Goal: Transaction & Acquisition: Purchase product/service

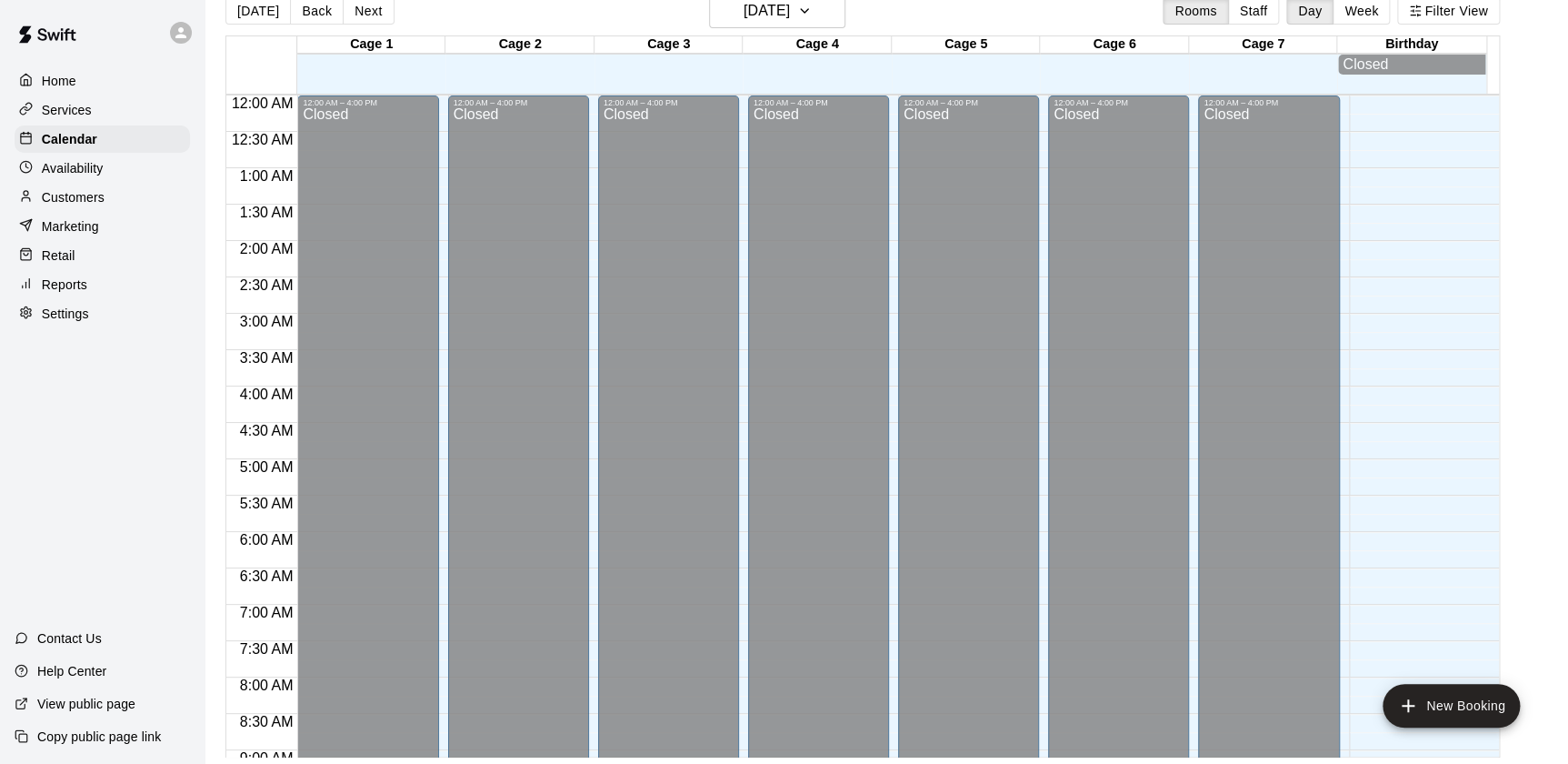
scroll to position [1087, 0]
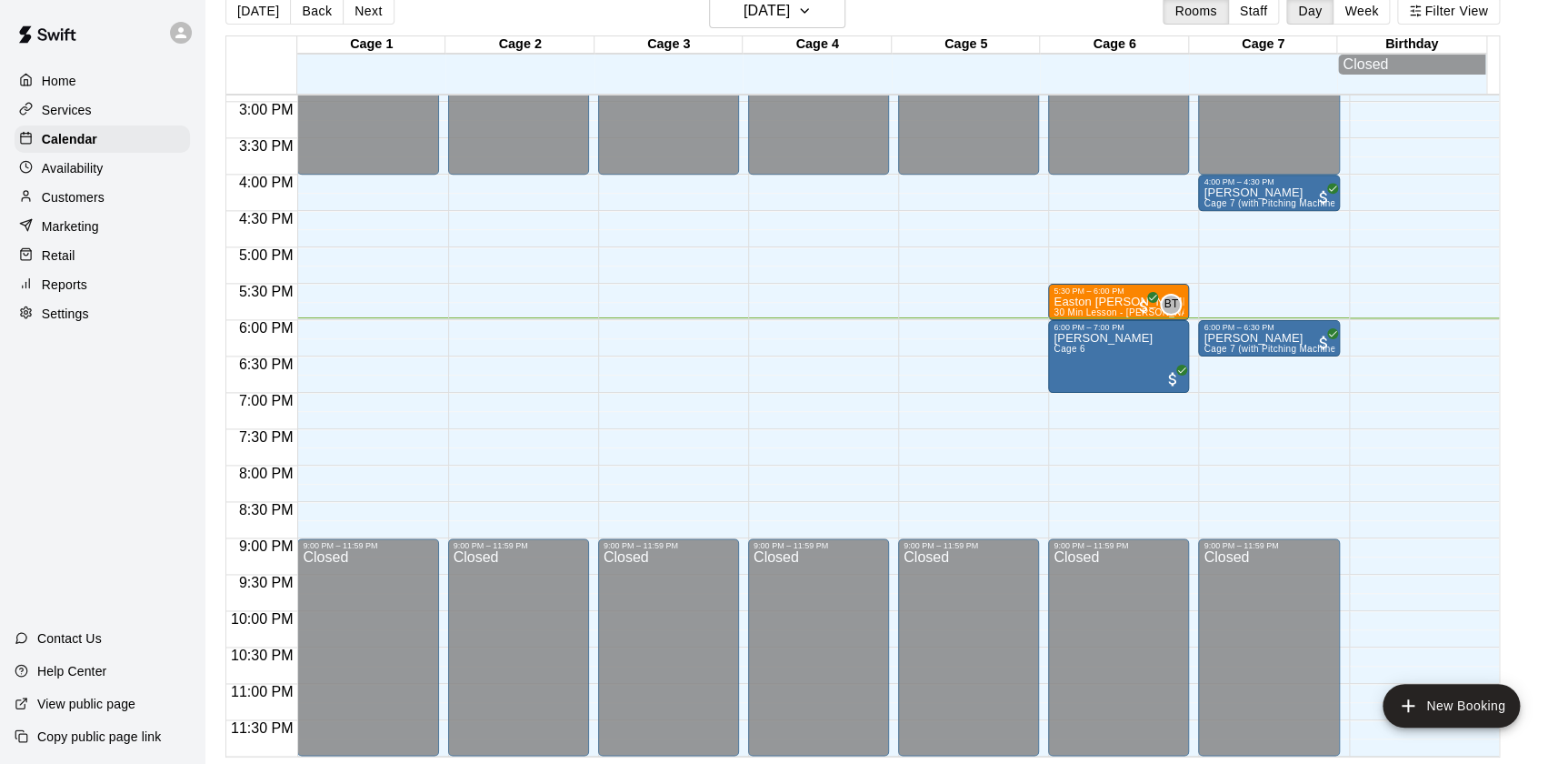
click at [73, 256] on p "Retail" at bounding box center [58, 256] width 34 height 18
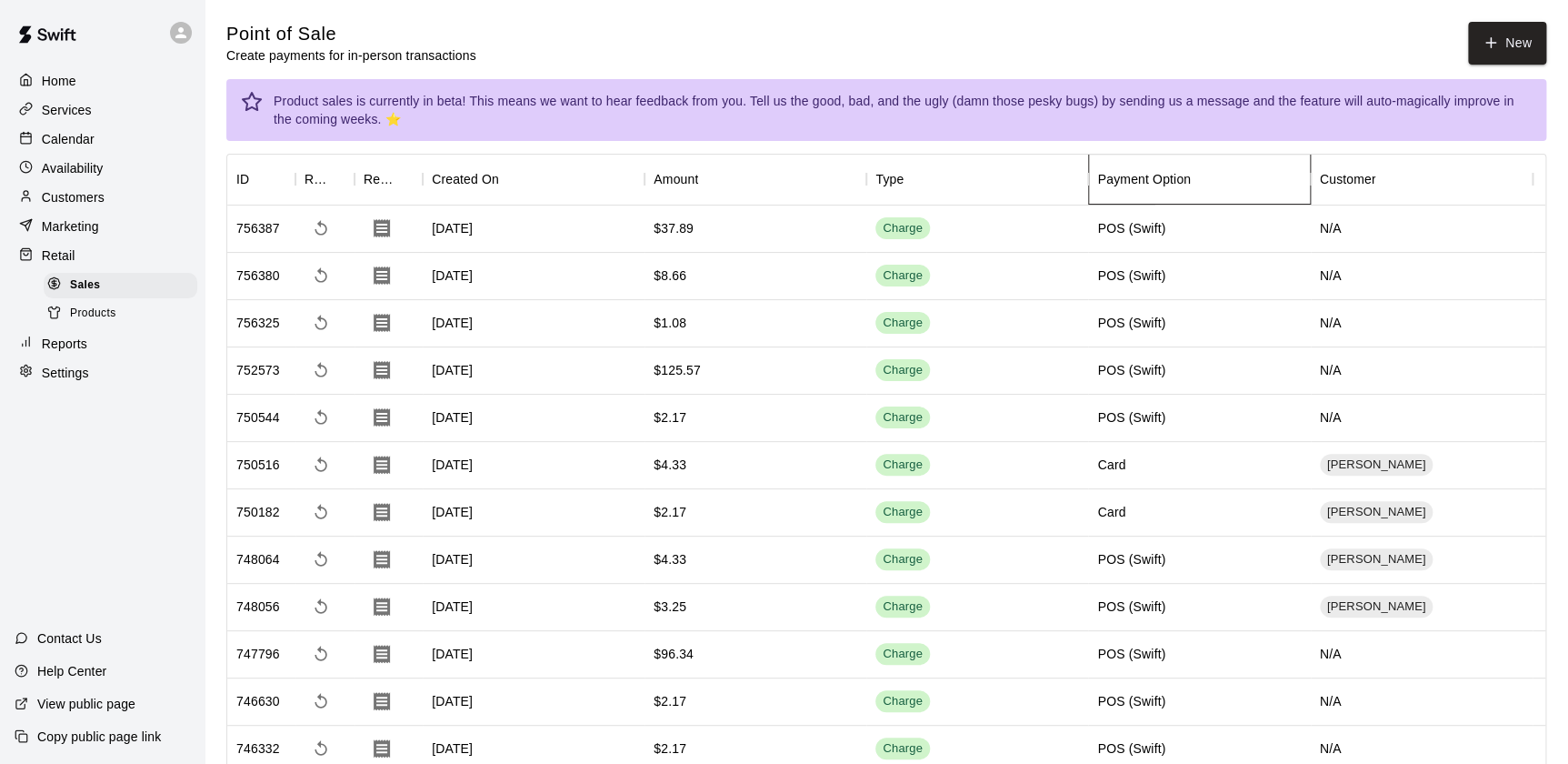
click at [1218, 198] on div "Payment Option" at bounding box center [1203, 179] width 213 height 51
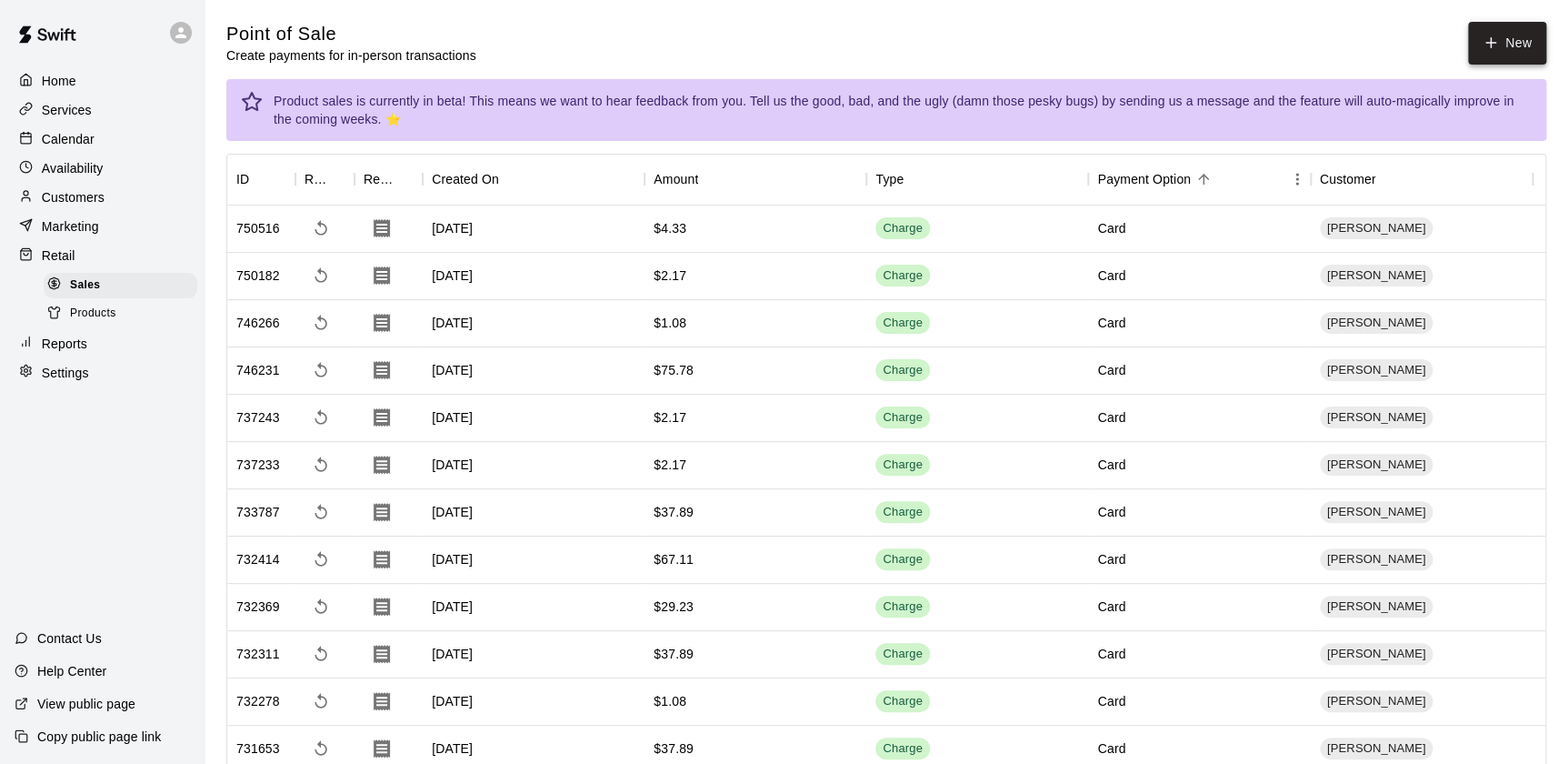
click at [1512, 42] on button "New" at bounding box center [1506, 43] width 78 height 42
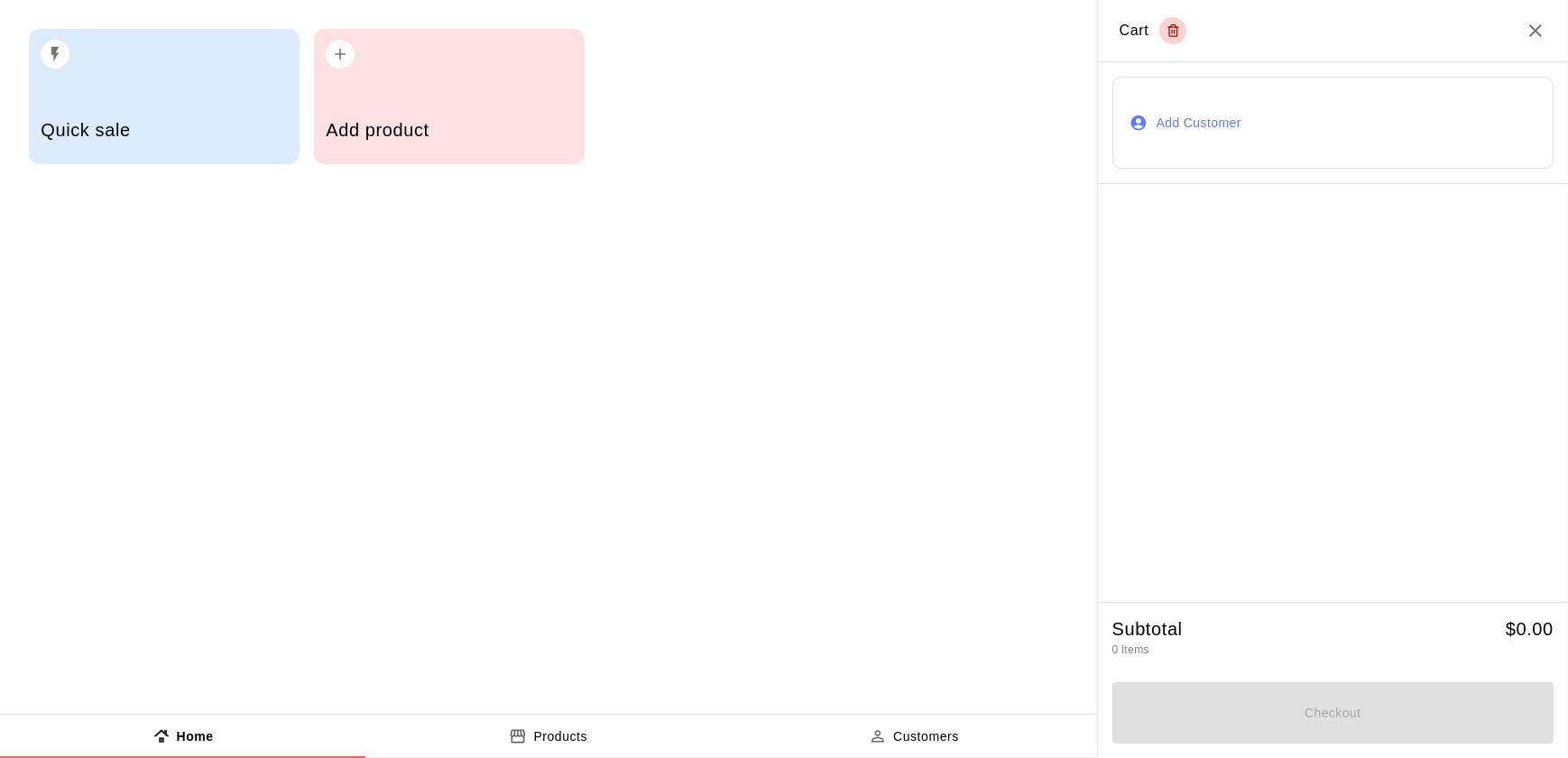
click at [350, 99] on div "Add product" at bounding box center [449, 97] width 270 height 135
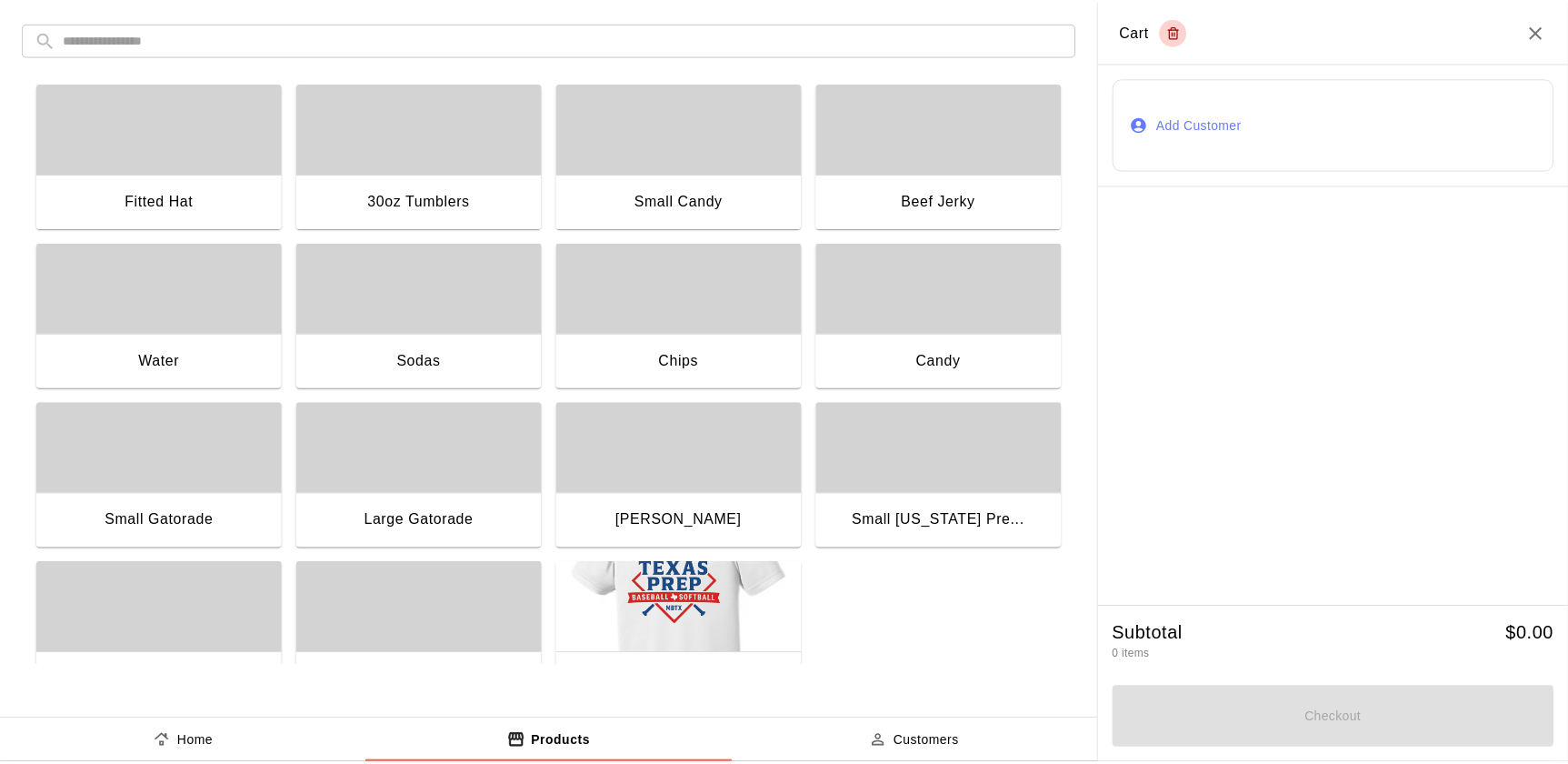
scroll to position [56, 0]
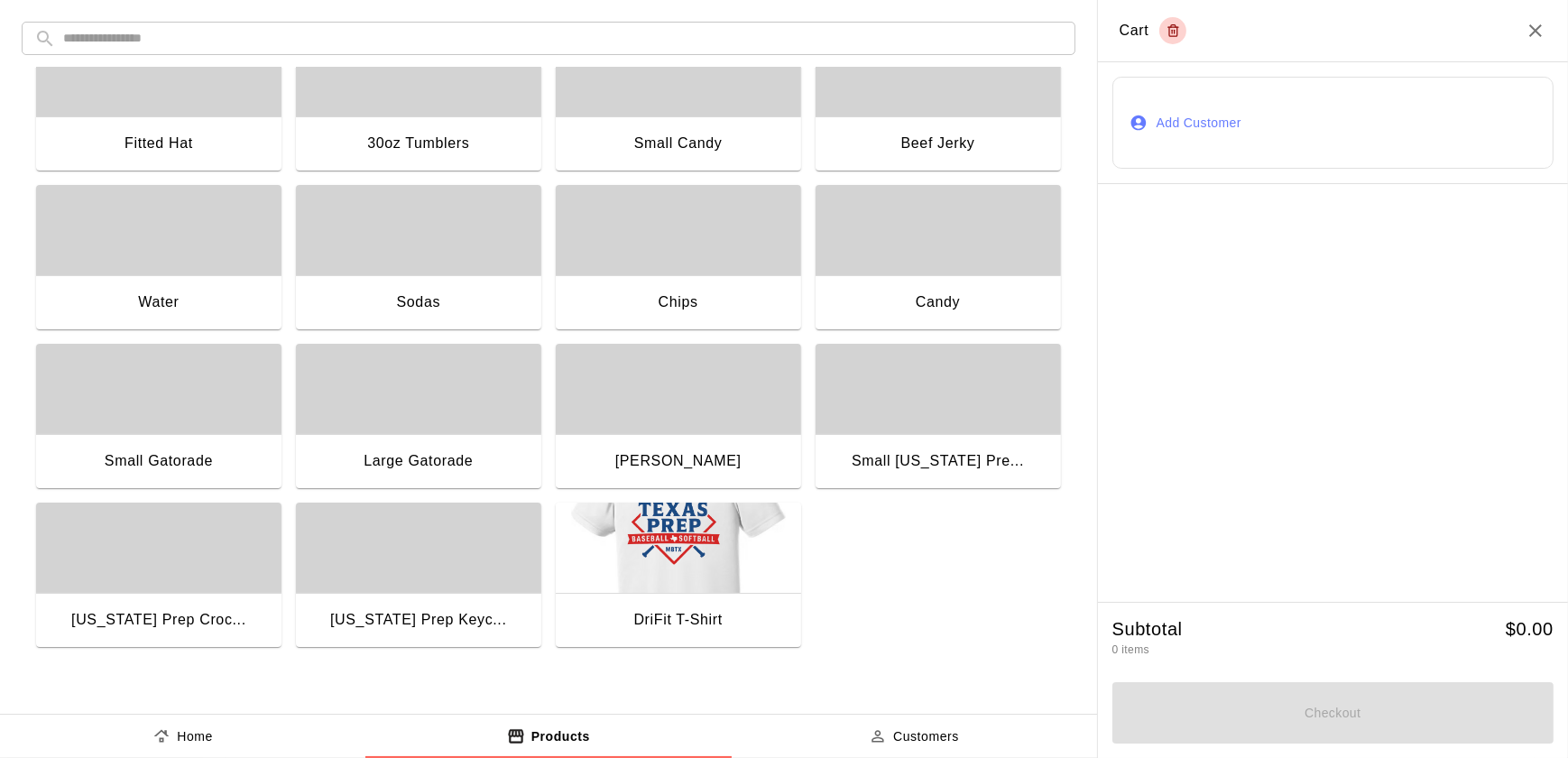
click at [1544, 34] on icon "Close" at bounding box center [1535, 31] width 22 height 22
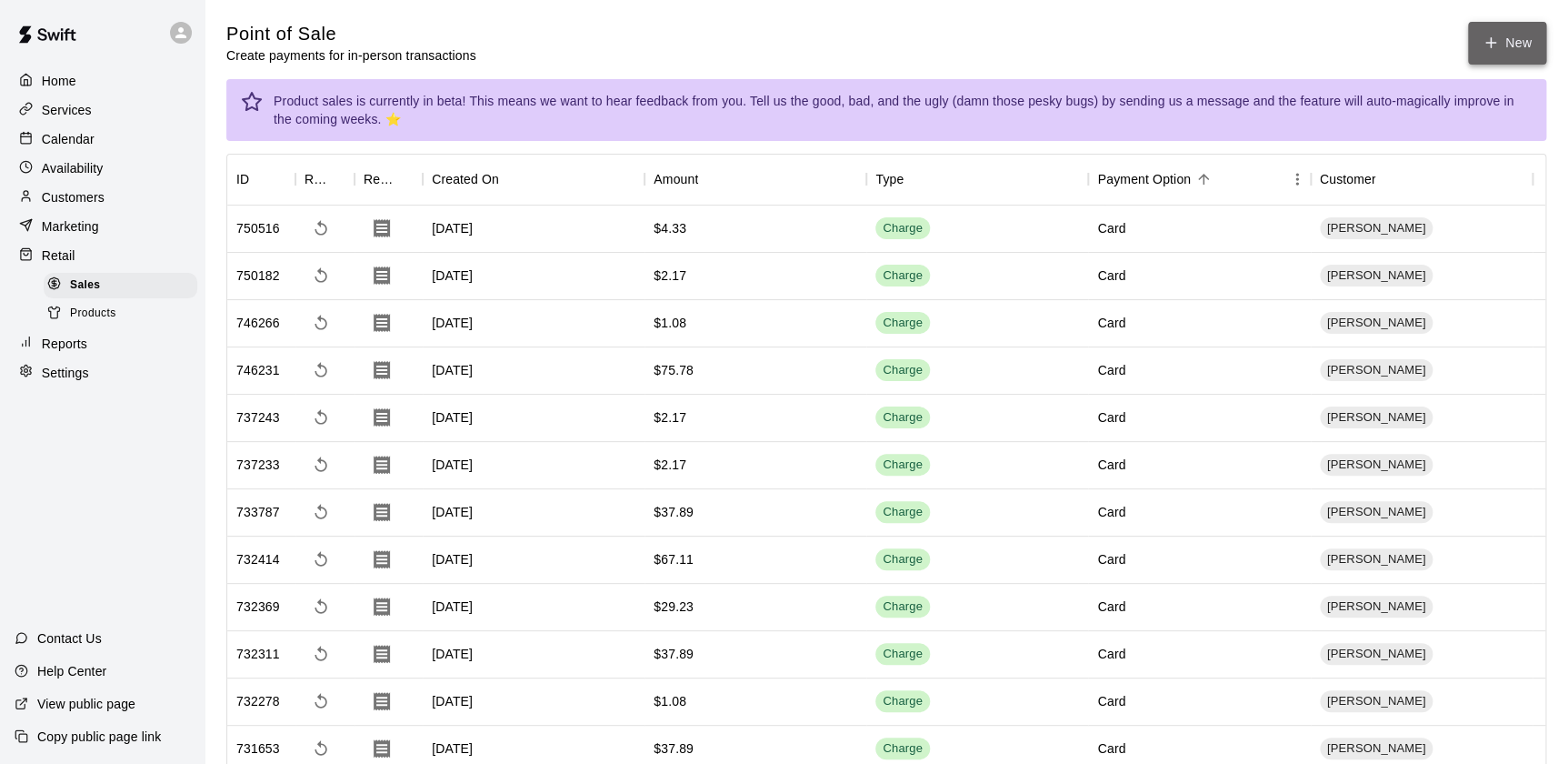
click at [1505, 48] on button "New" at bounding box center [1506, 43] width 78 height 42
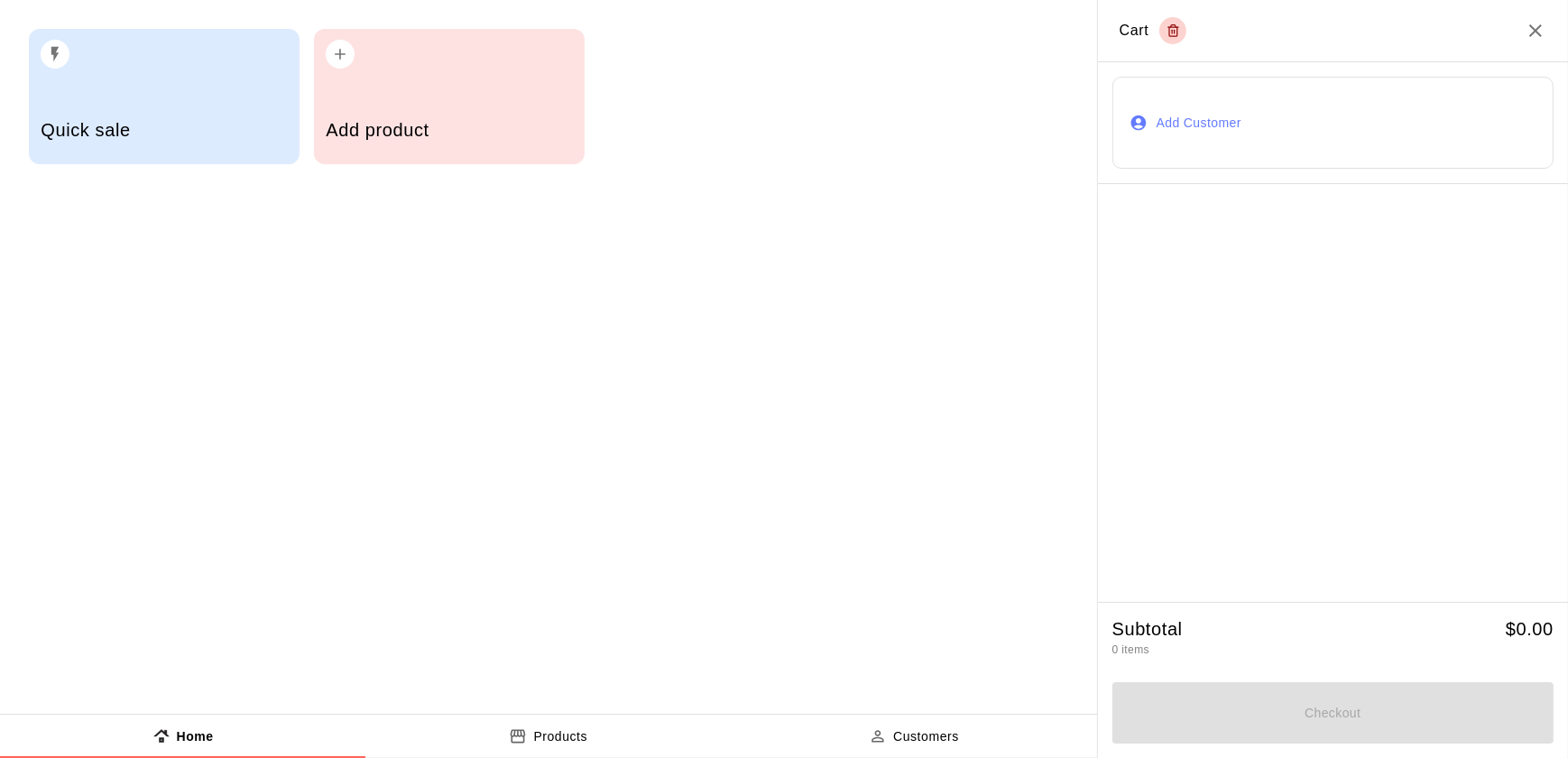
click at [81, 73] on div "Quick sale" at bounding box center [164, 97] width 270 height 135
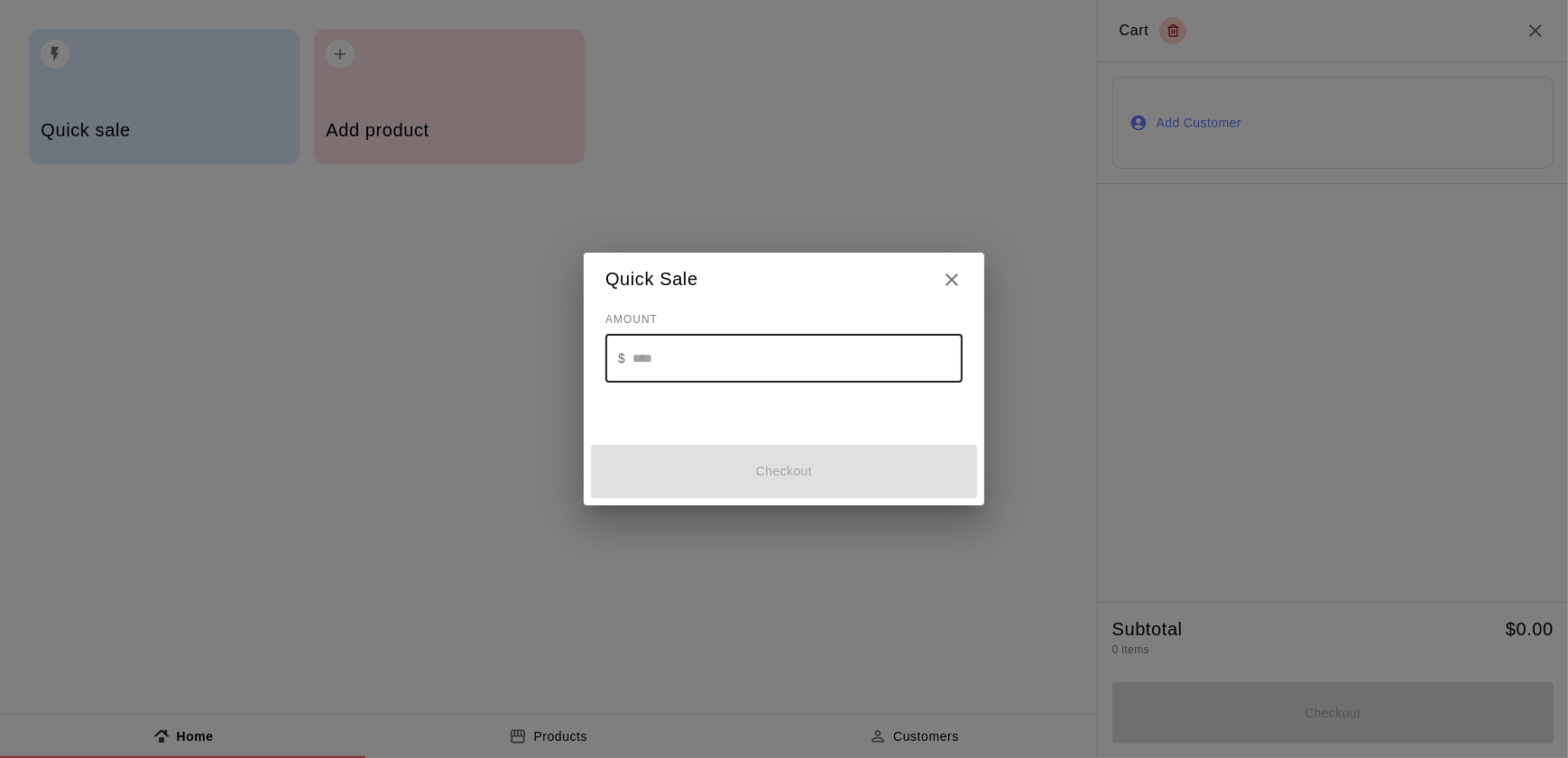
click at [691, 360] on input "text" at bounding box center [796, 358] width 330 height 47
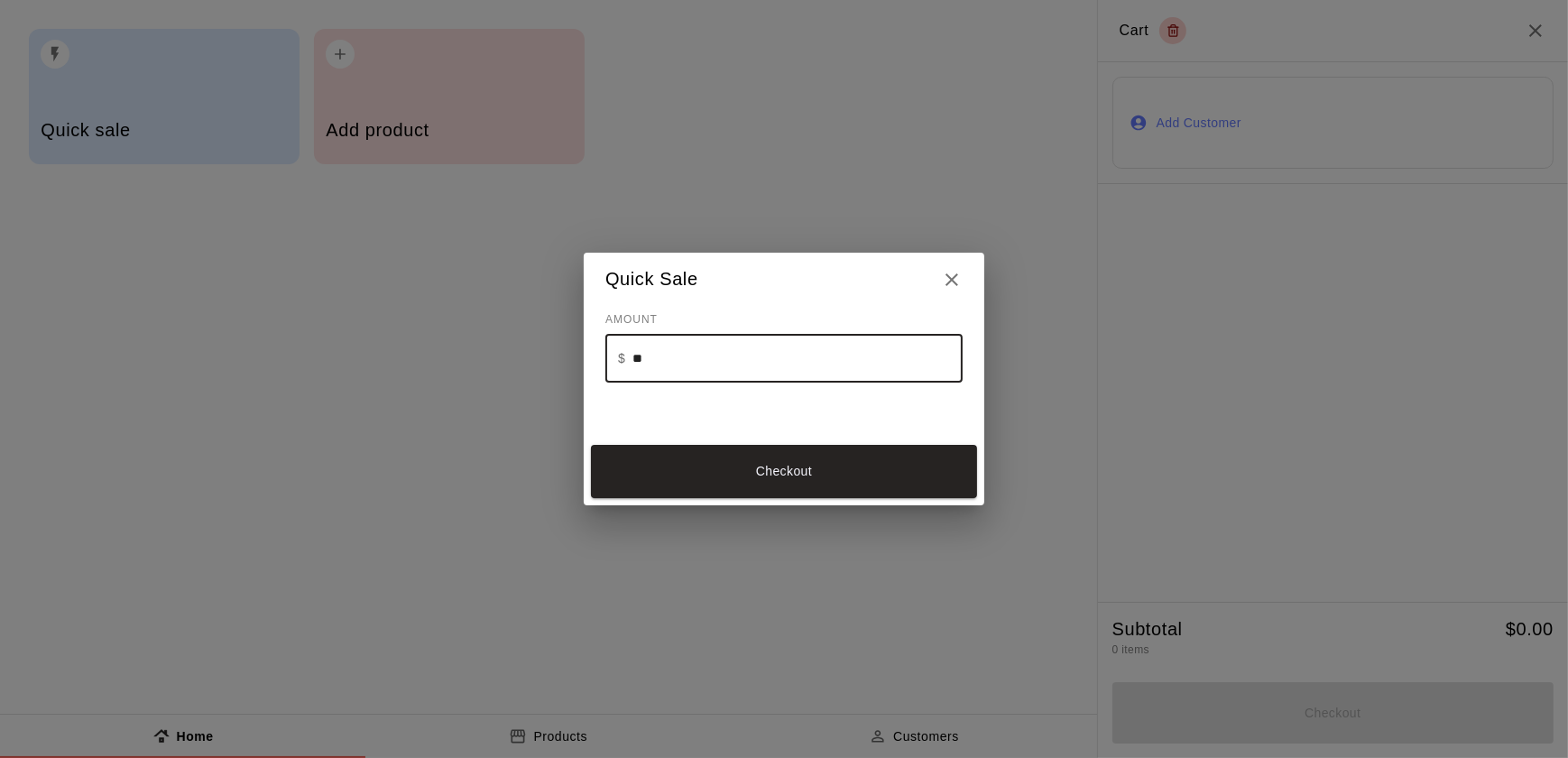
type input "**"
click at [635, 441] on div "Checkout" at bounding box center [784, 471] width 401 height 68
click at [900, 484] on button "Checkout" at bounding box center [784, 471] width 386 height 53
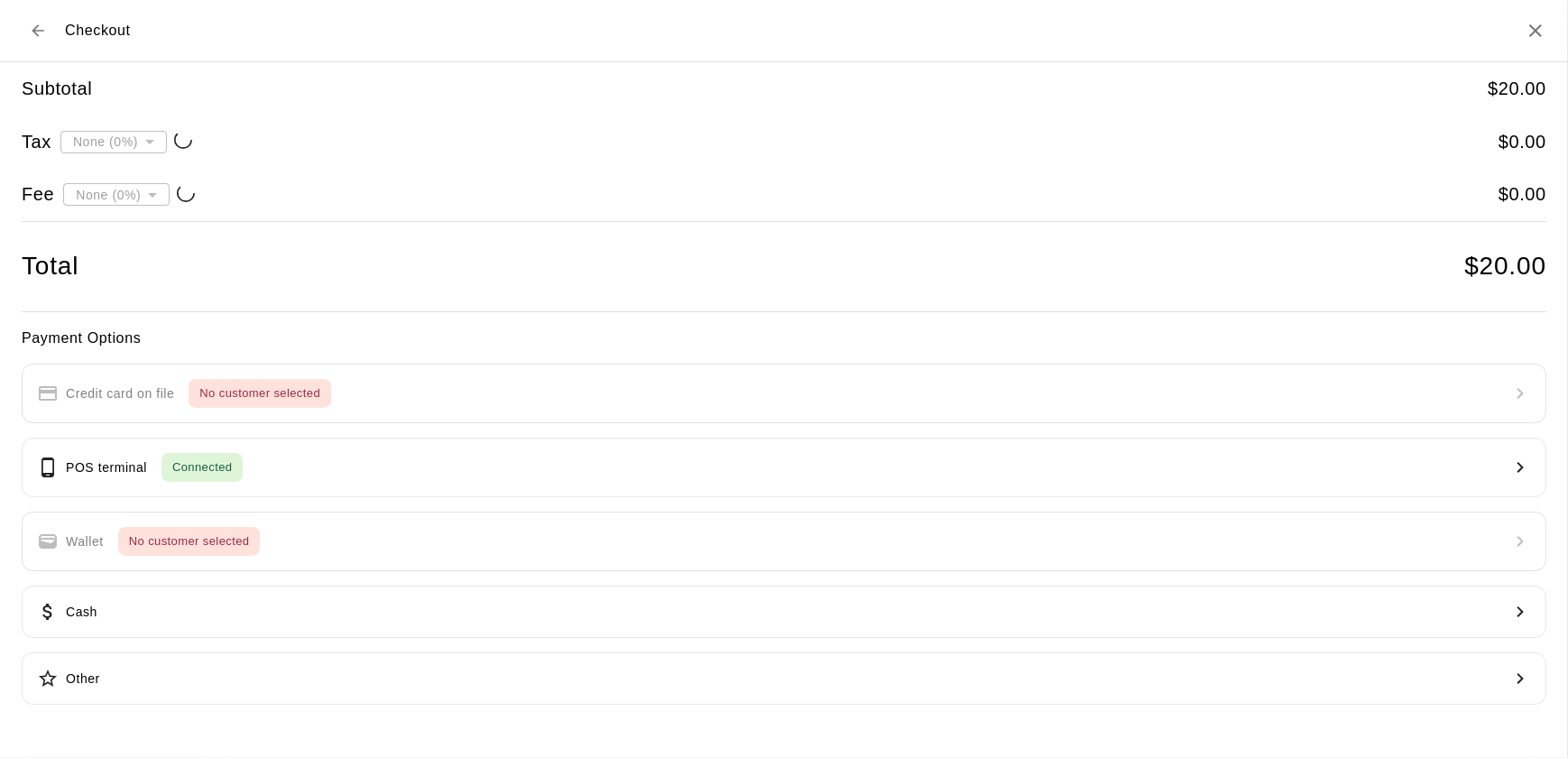
type input "**********"
click at [37, 31] on icon "Back to cart" at bounding box center [37, 30] width 12 height 12
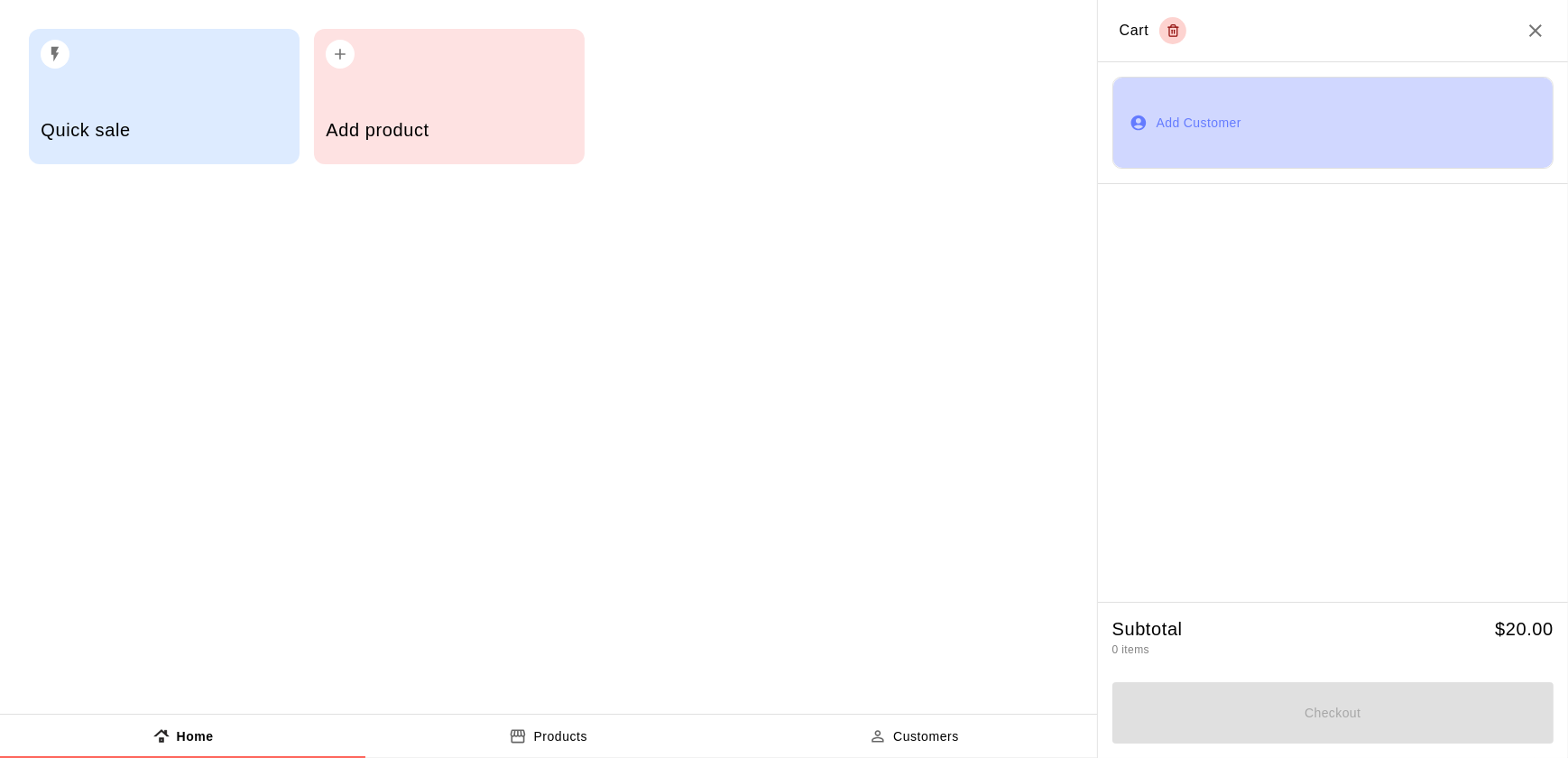
click at [1304, 88] on button "Add Customer" at bounding box center [1332, 122] width 441 height 92
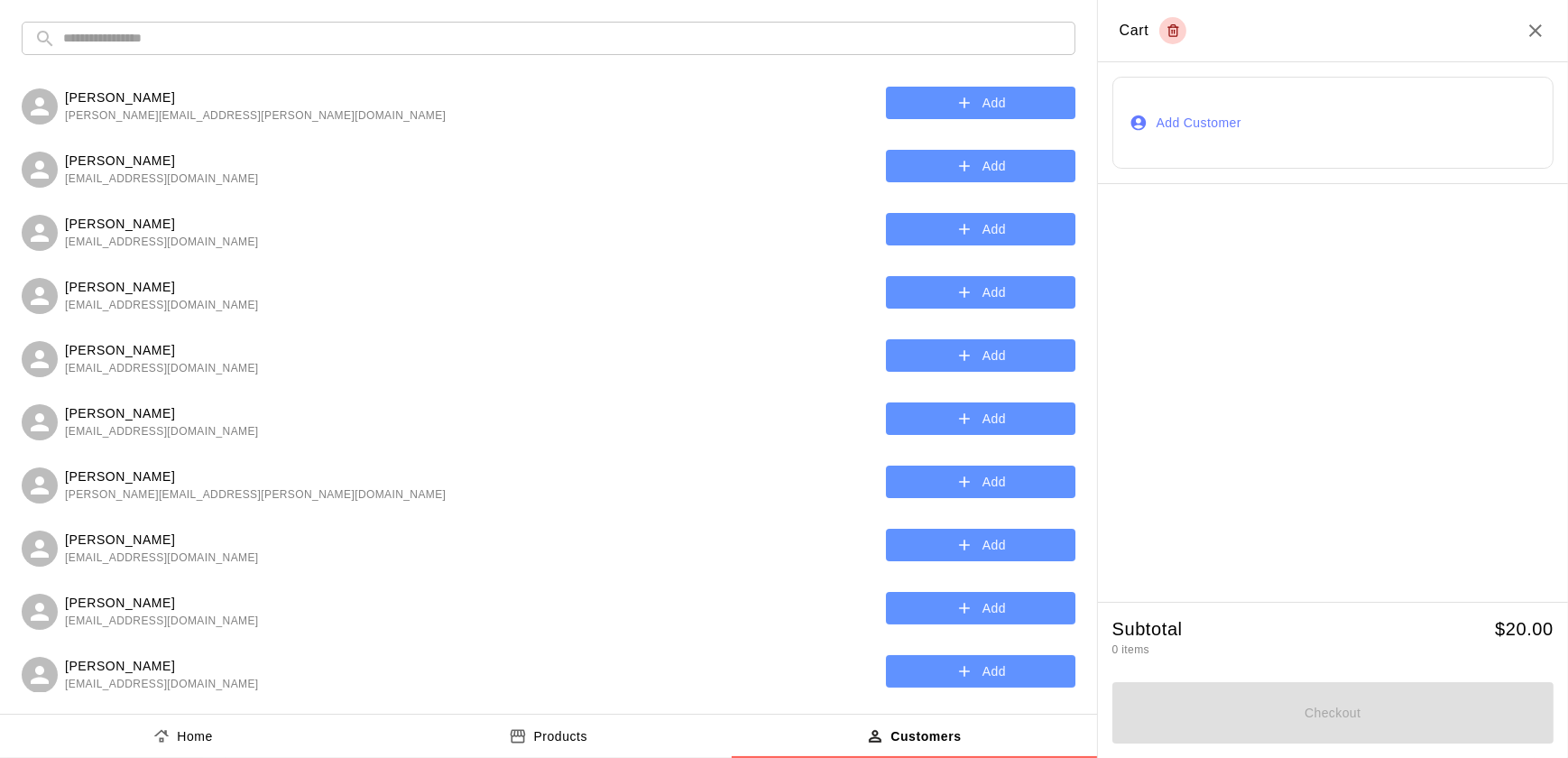
click at [282, 732] on button "Home" at bounding box center [183, 735] width 365 height 43
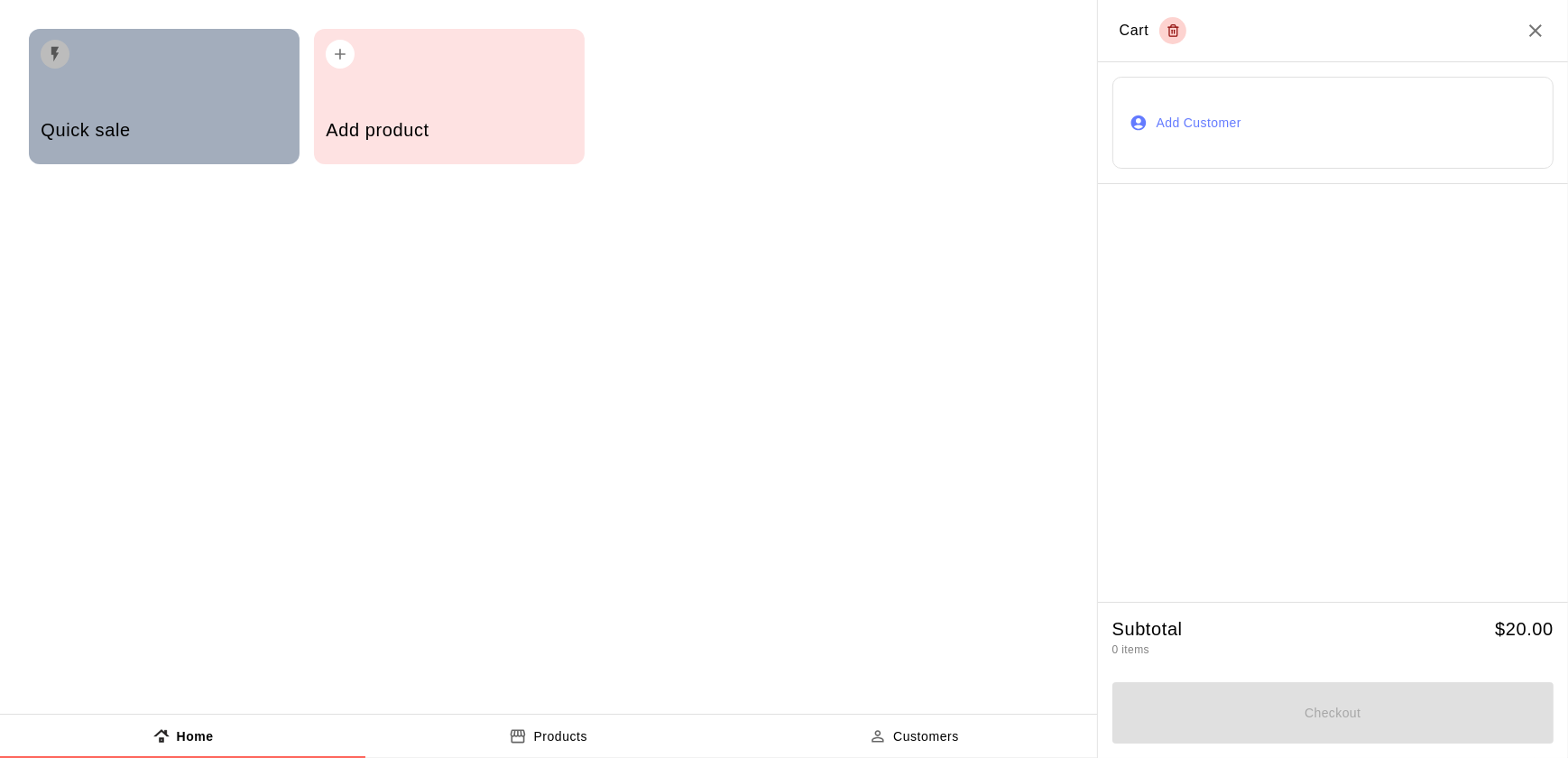
click at [189, 133] on h5 "Quick sale" at bounding box center [163, 130] width 247 height 25
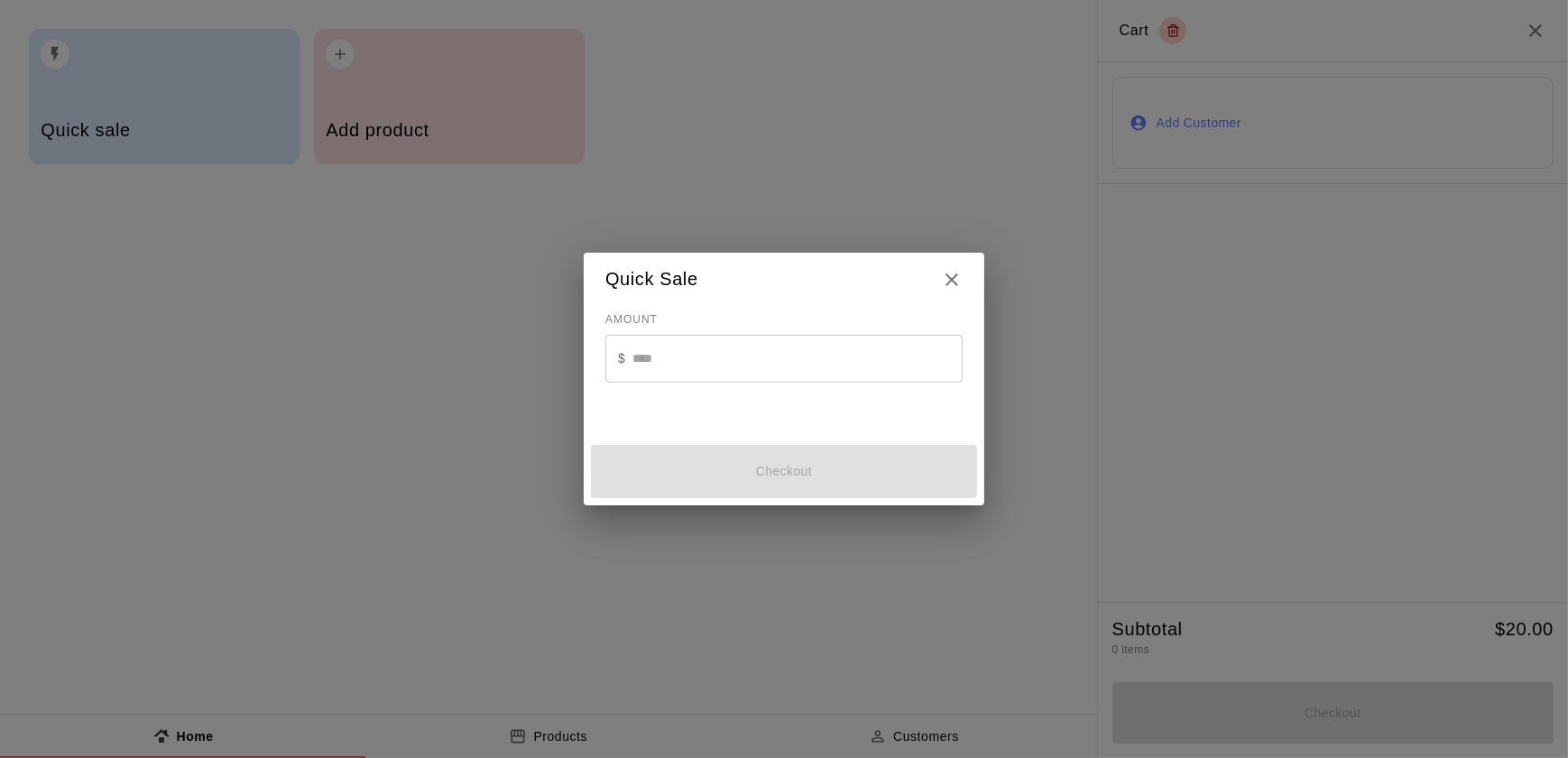
click at [691, 316] on div "AMOUNT $ ​" at bounding box center [784, 363] width 357 height 113
click at [683, 339] on input "text" at bounding box center [796, 358] width 330 height 47
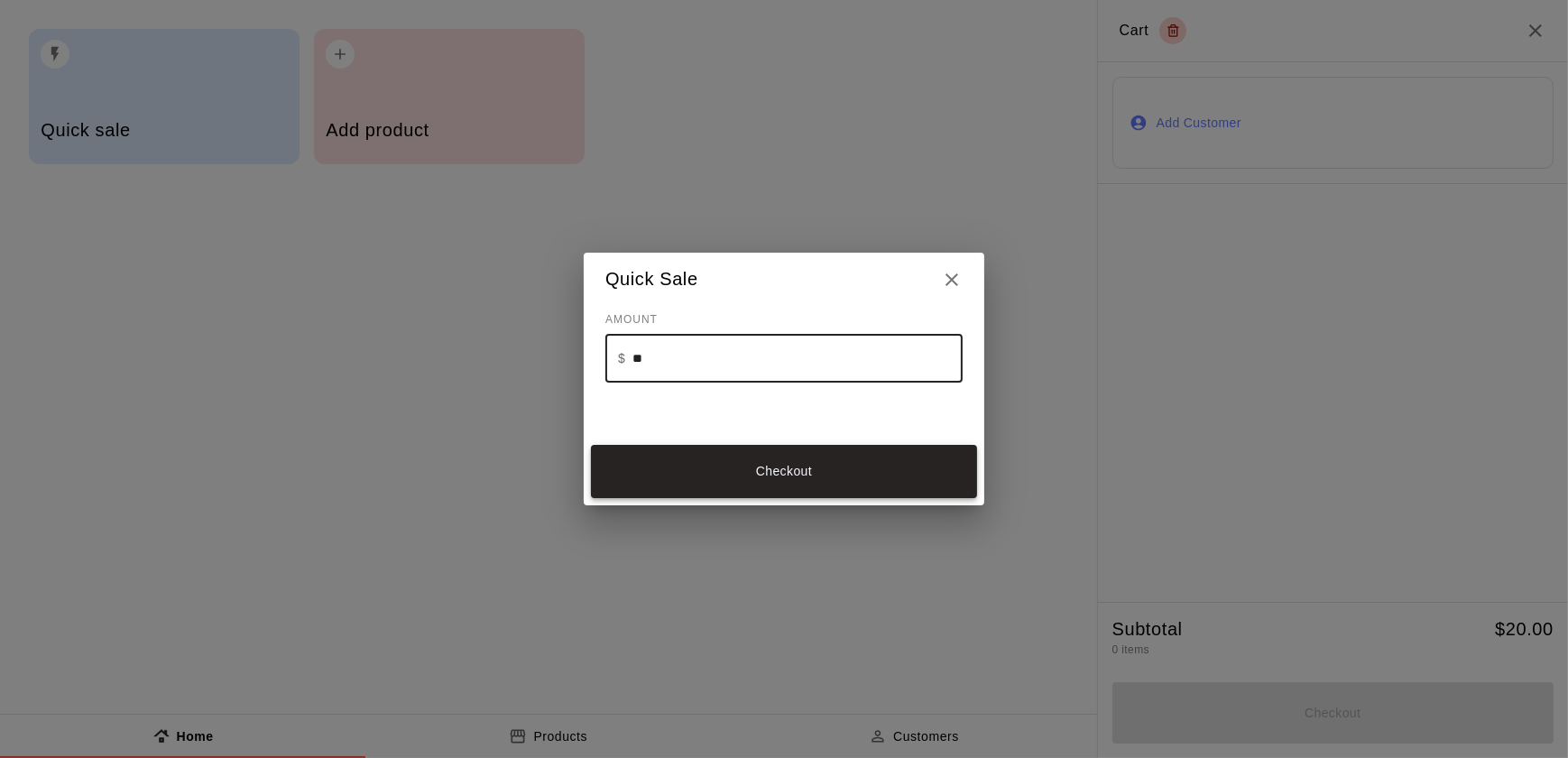
type input "**"
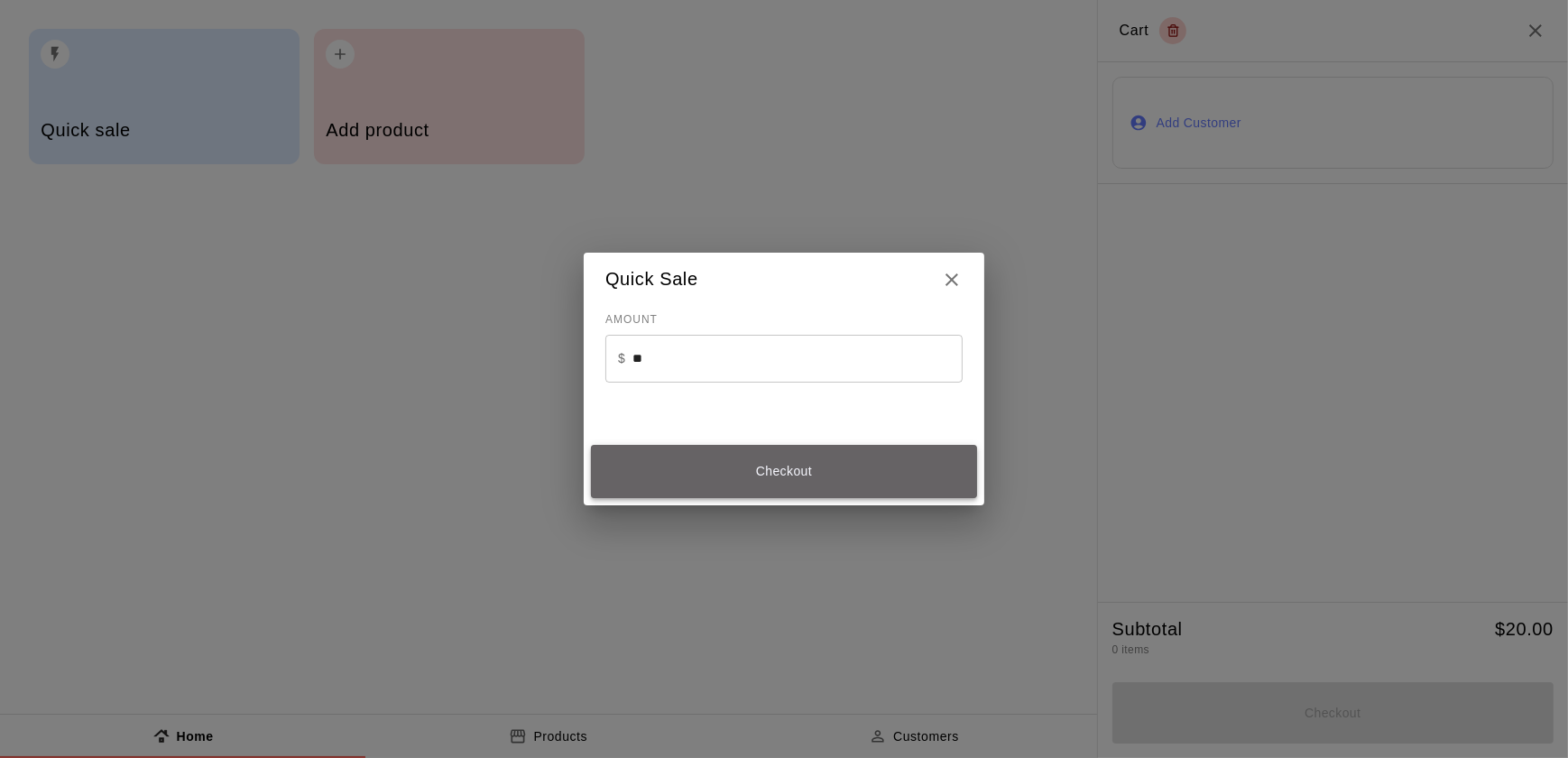
click at [716, 459] on button "Checkout" at bounding box center [784, 471] width 386 height 53
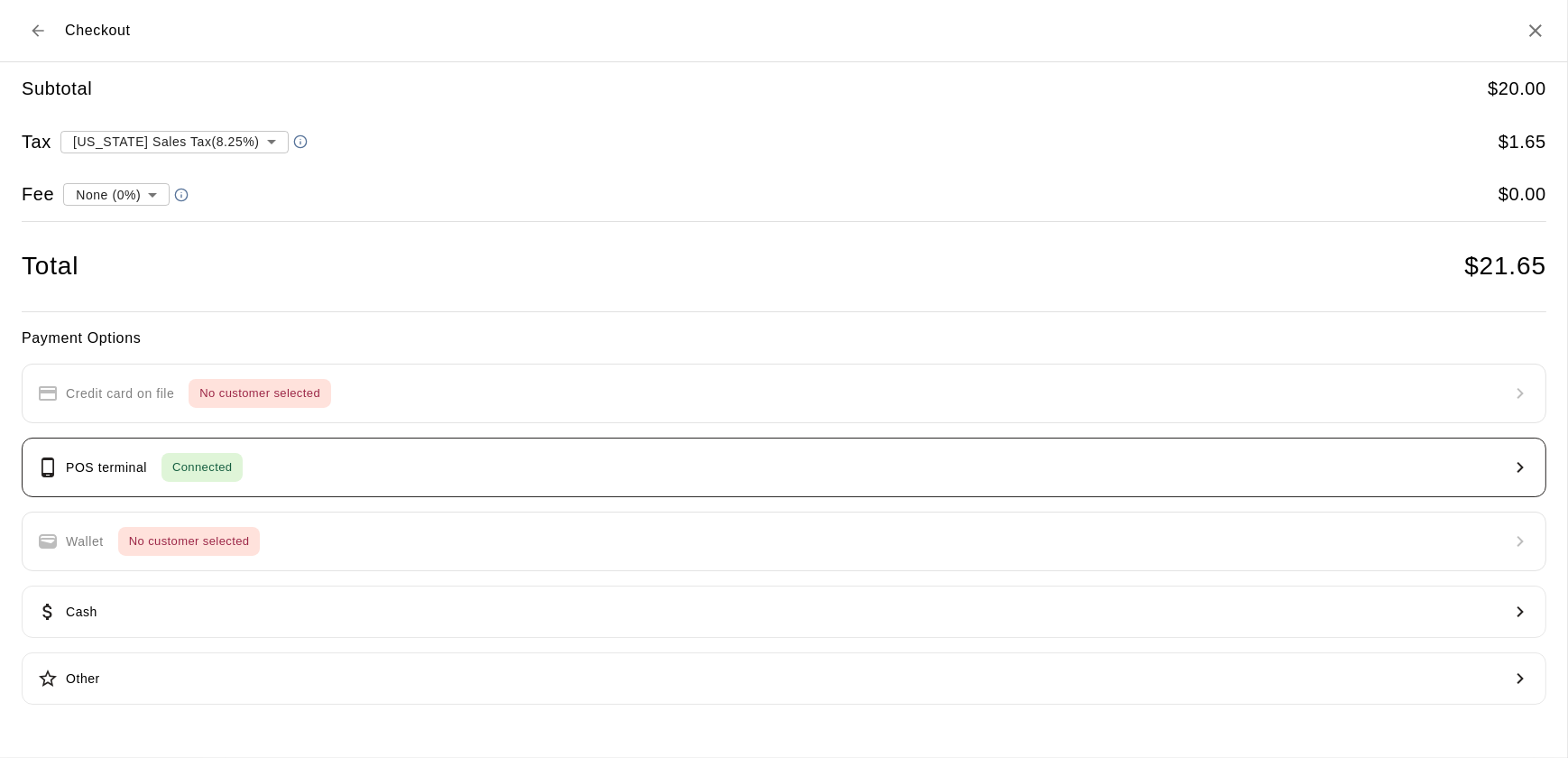
click at [224, 479] on div "Connected" at bounding box center [202, 468] width 81 height 29
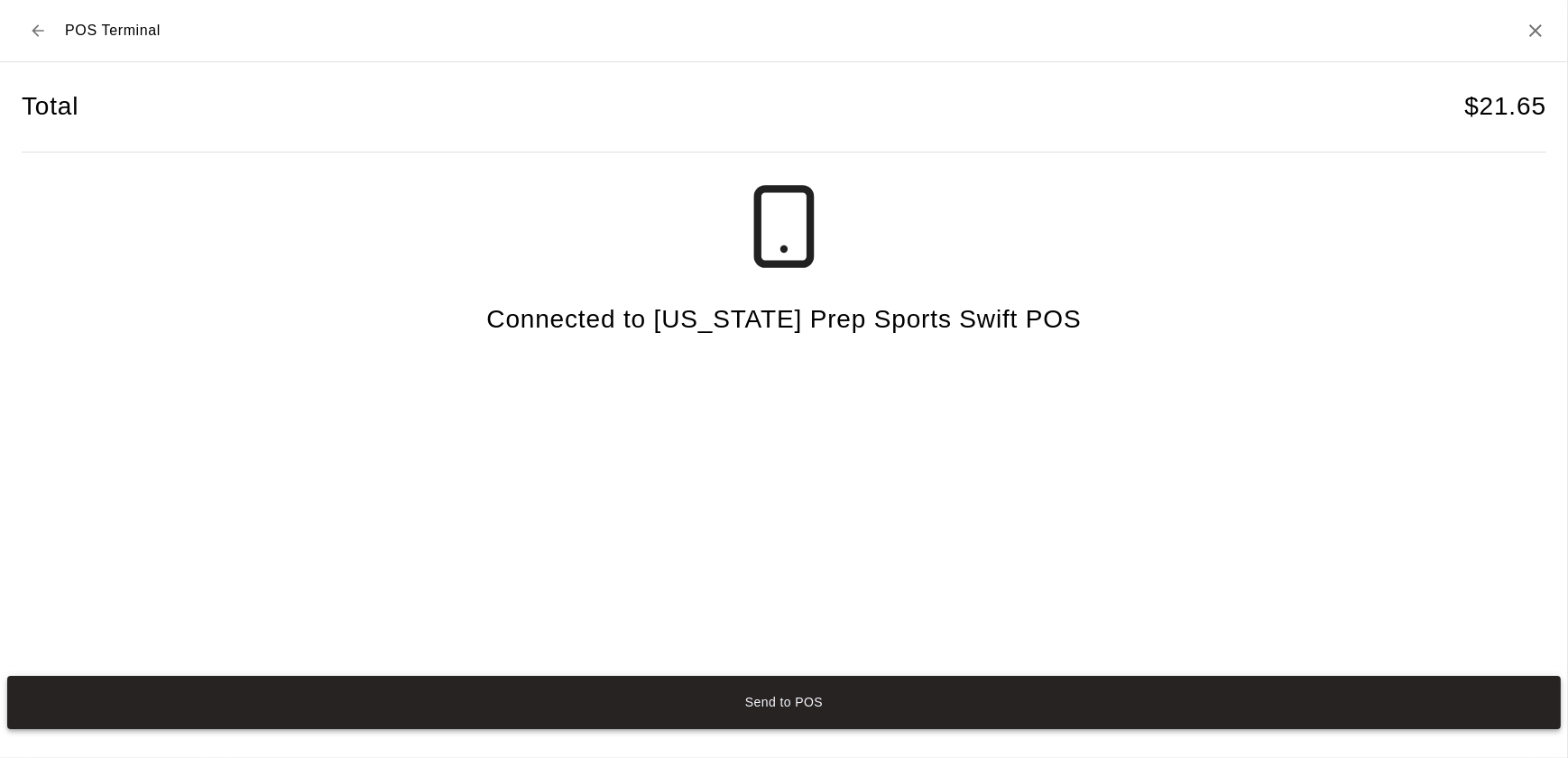
click at [664, 700] on button "Send to POS" at bounding box center [784, 702] width 1553 height 53
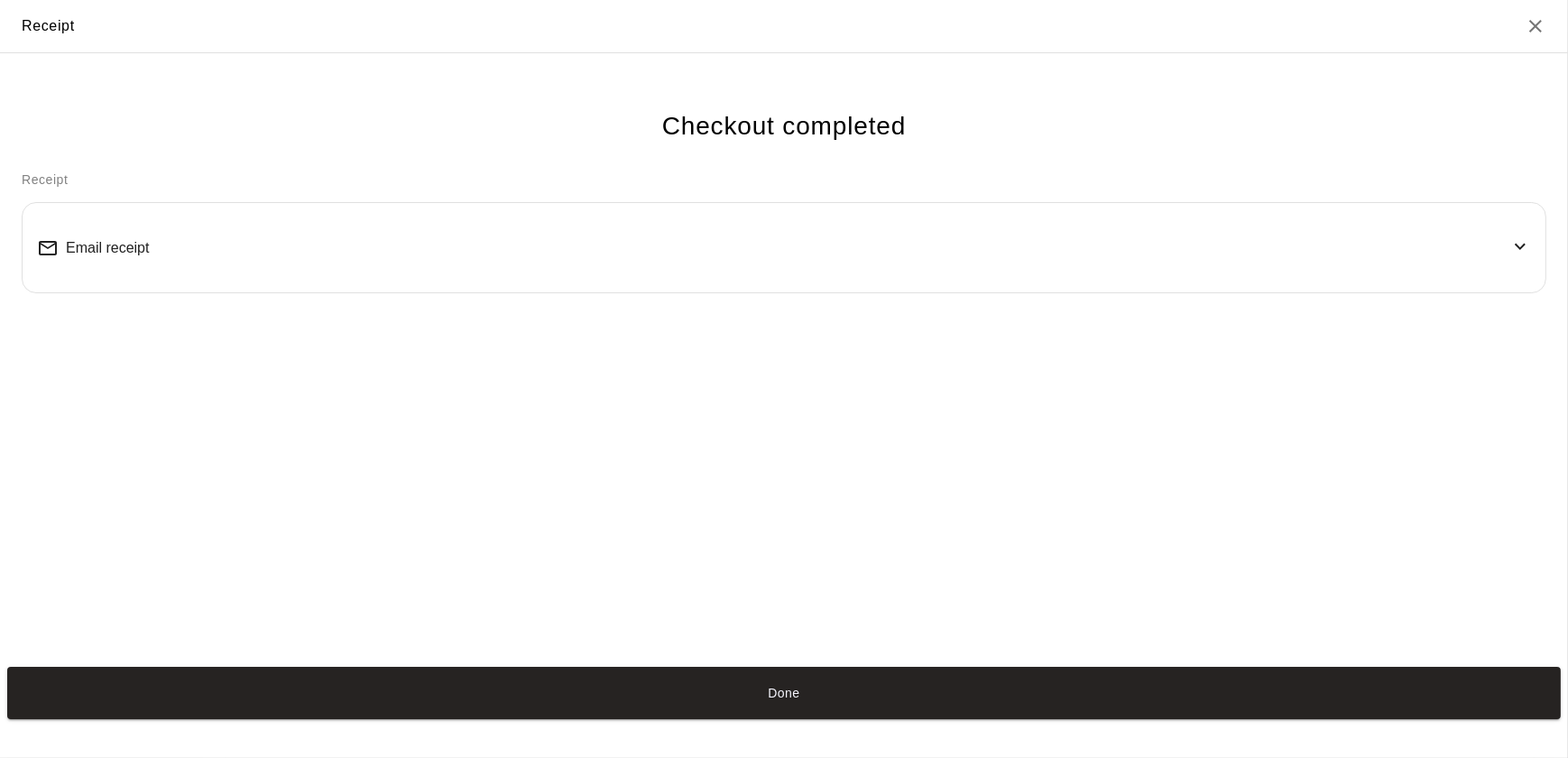
click at [1532, 29] on icon "Close" at bounding box center [1535, 26] width 13 height 13
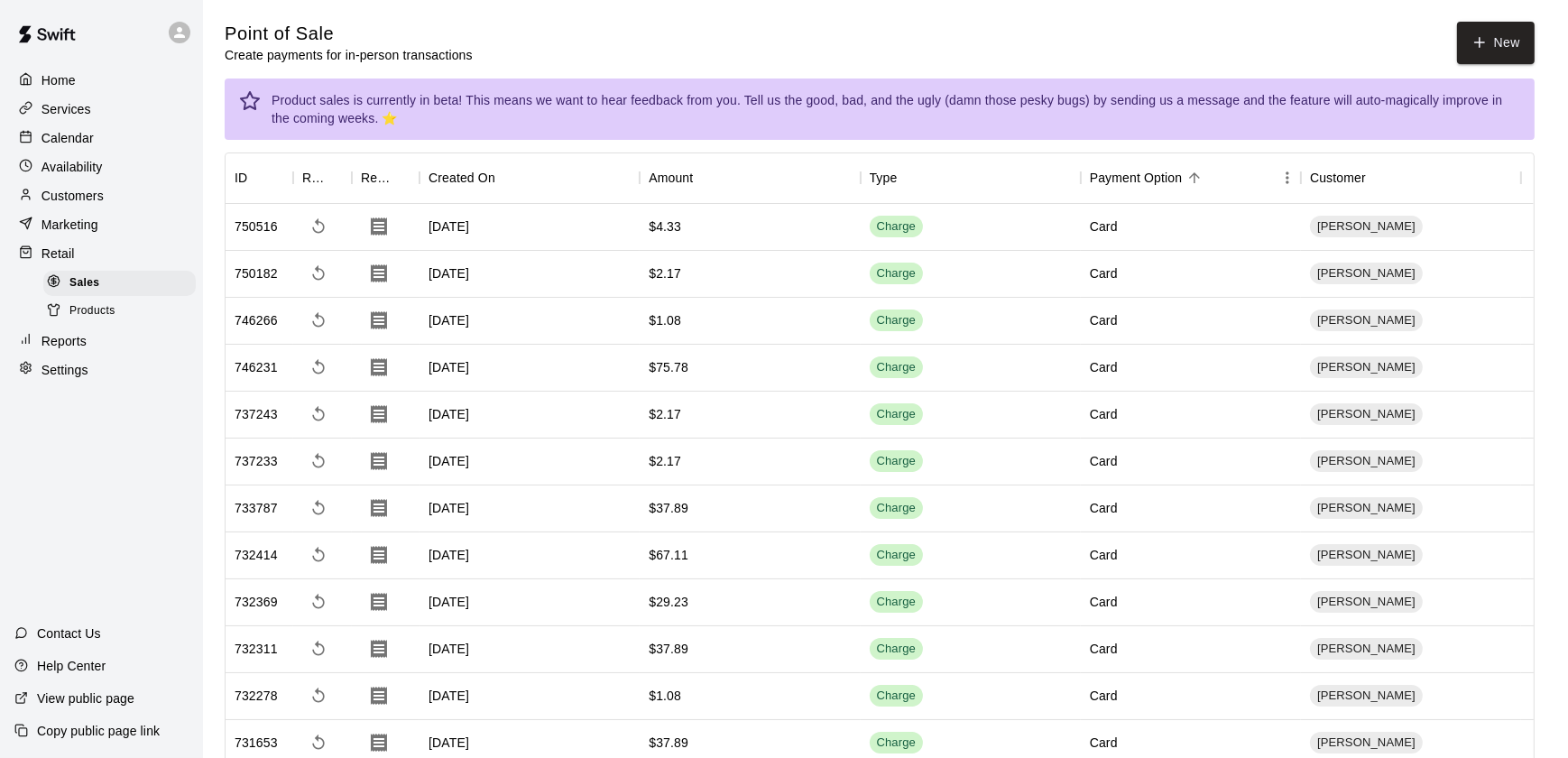
click at [66, 67] on div "Home" at bounding box center [101, 80] width 174 height 27
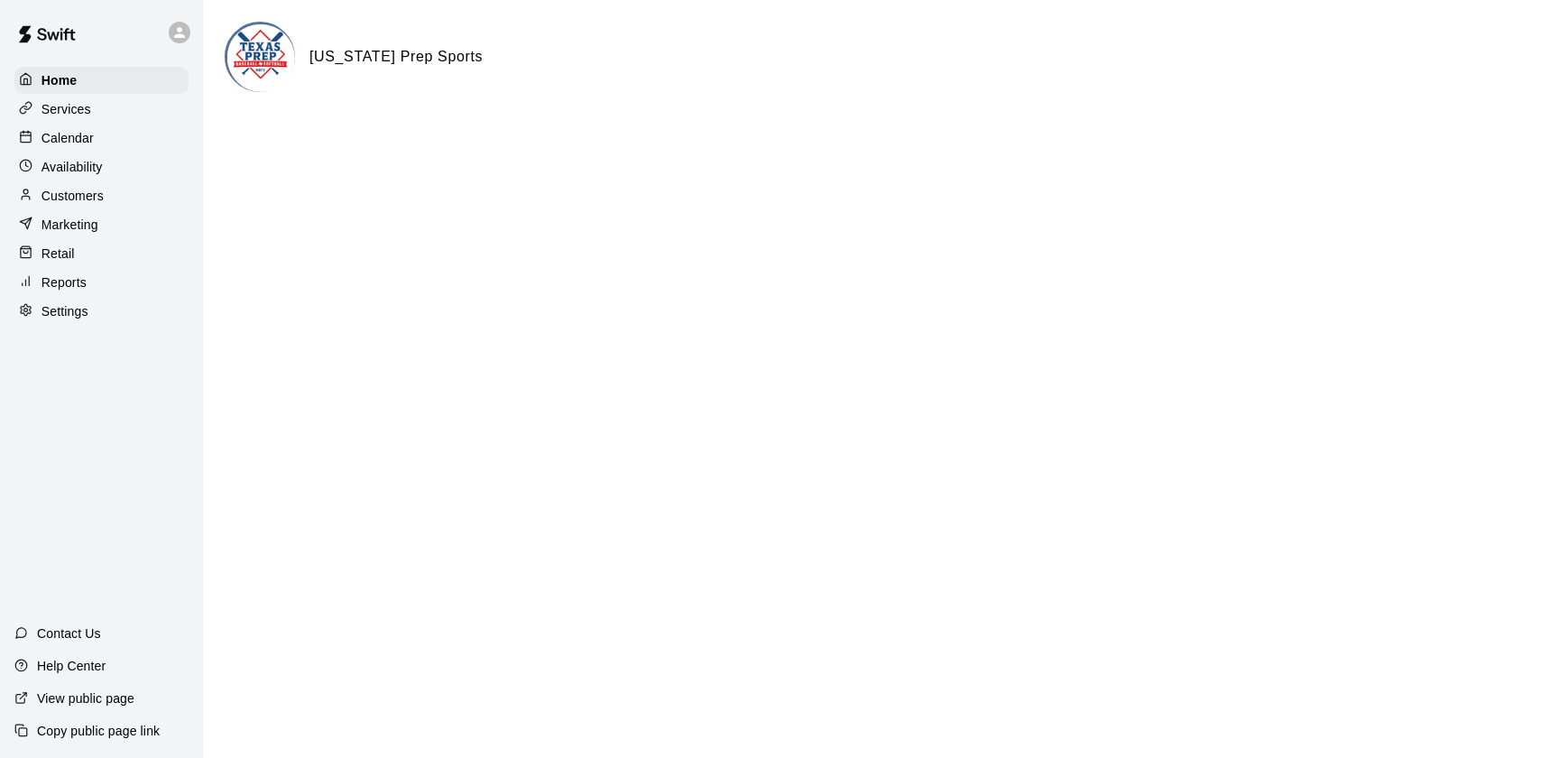
click at [104, 208] on div "Customers" at bounding box center [101, 196] width 174 height 27
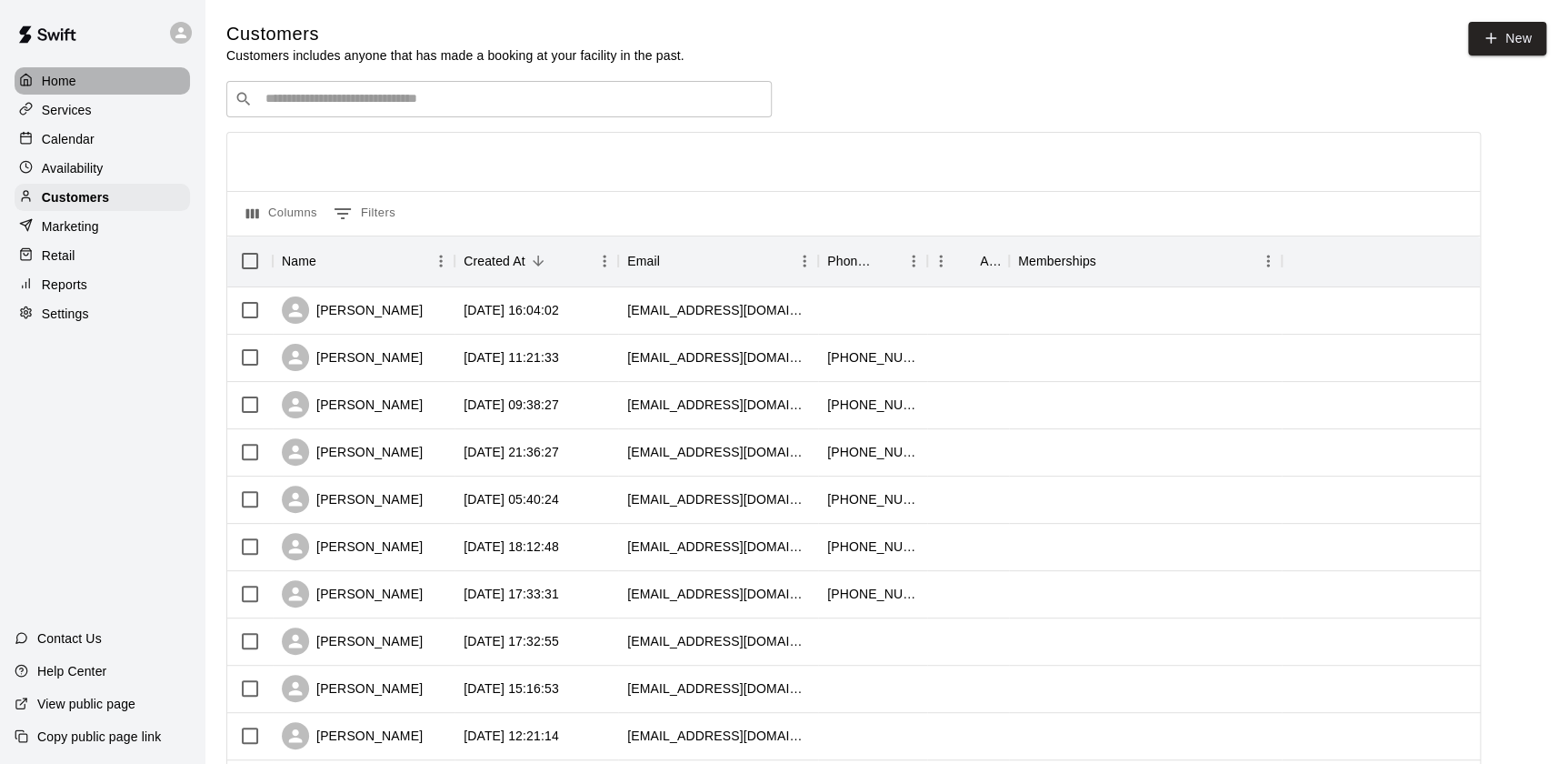
click at [112, 68] on div "Home" at bounding box center [102, 81] width 176 height 28
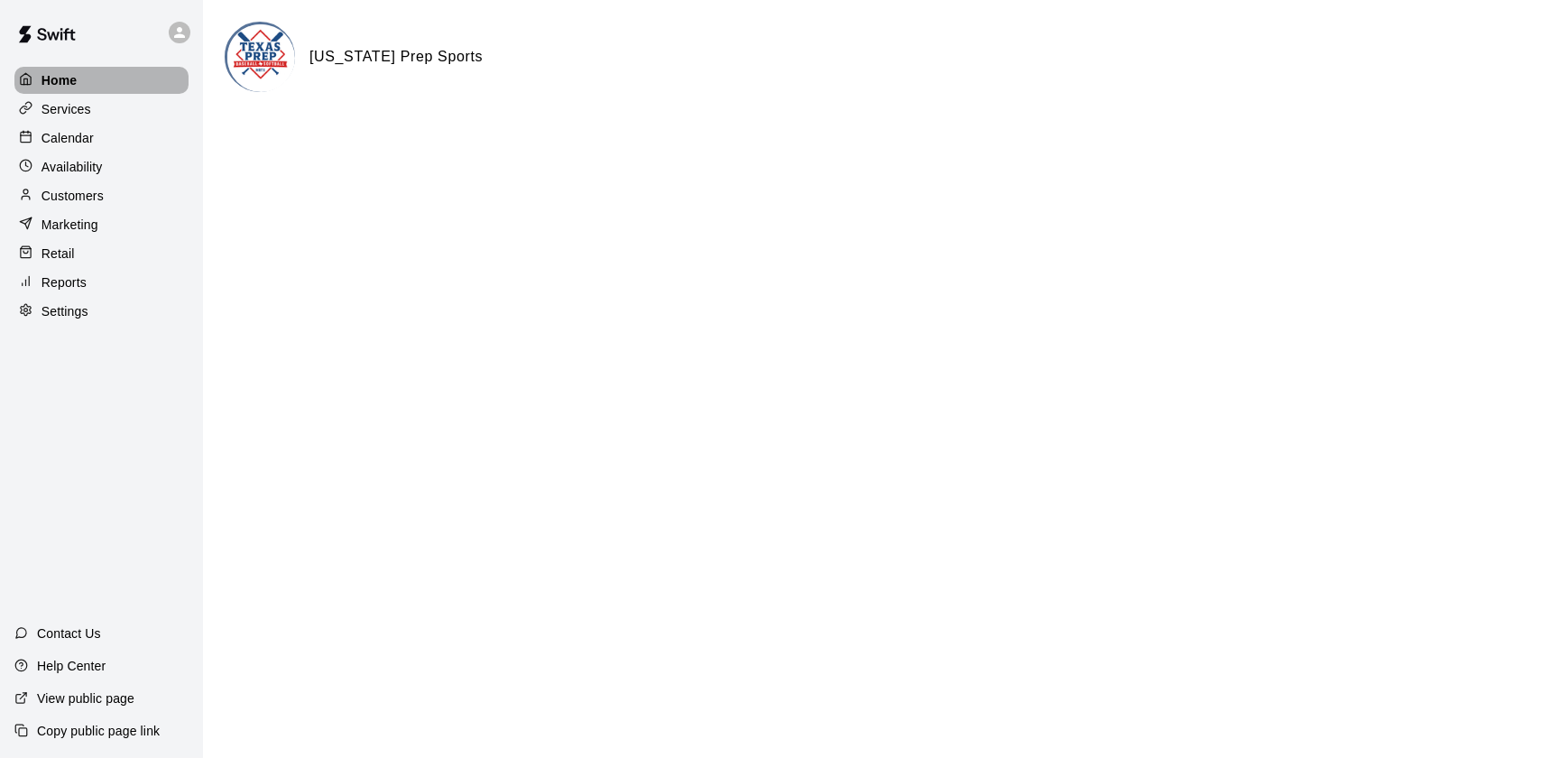
click at [78, 69] on div "Home" at bounding box center [101, 80] width 174 height 27
click at [66, 156] on div "Availability" at bounding box center [101, 167] width 174 height 27
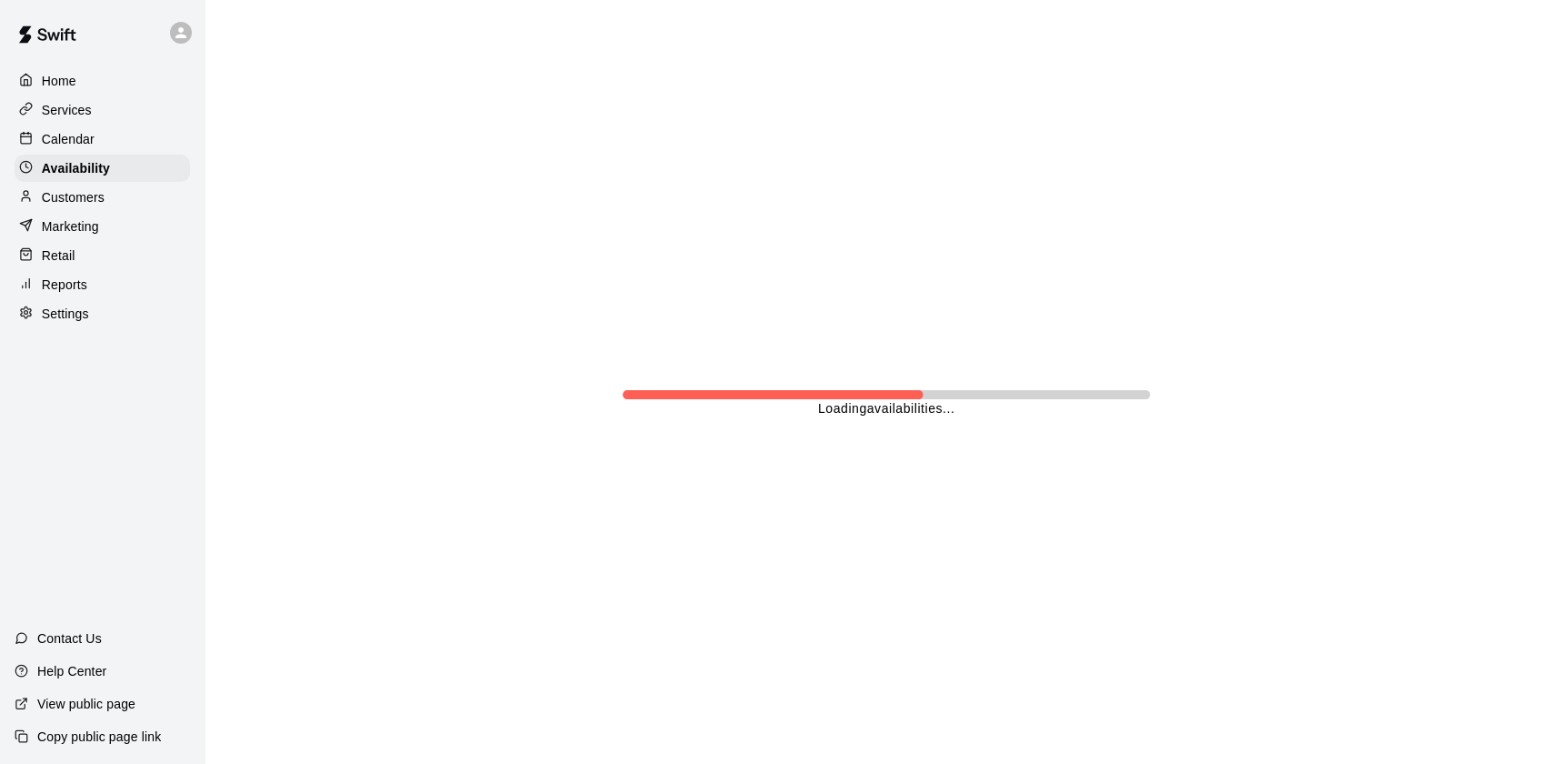
click at [61, 138] on p "Calendar" at bounding box center [67, 139] width 52 height 18
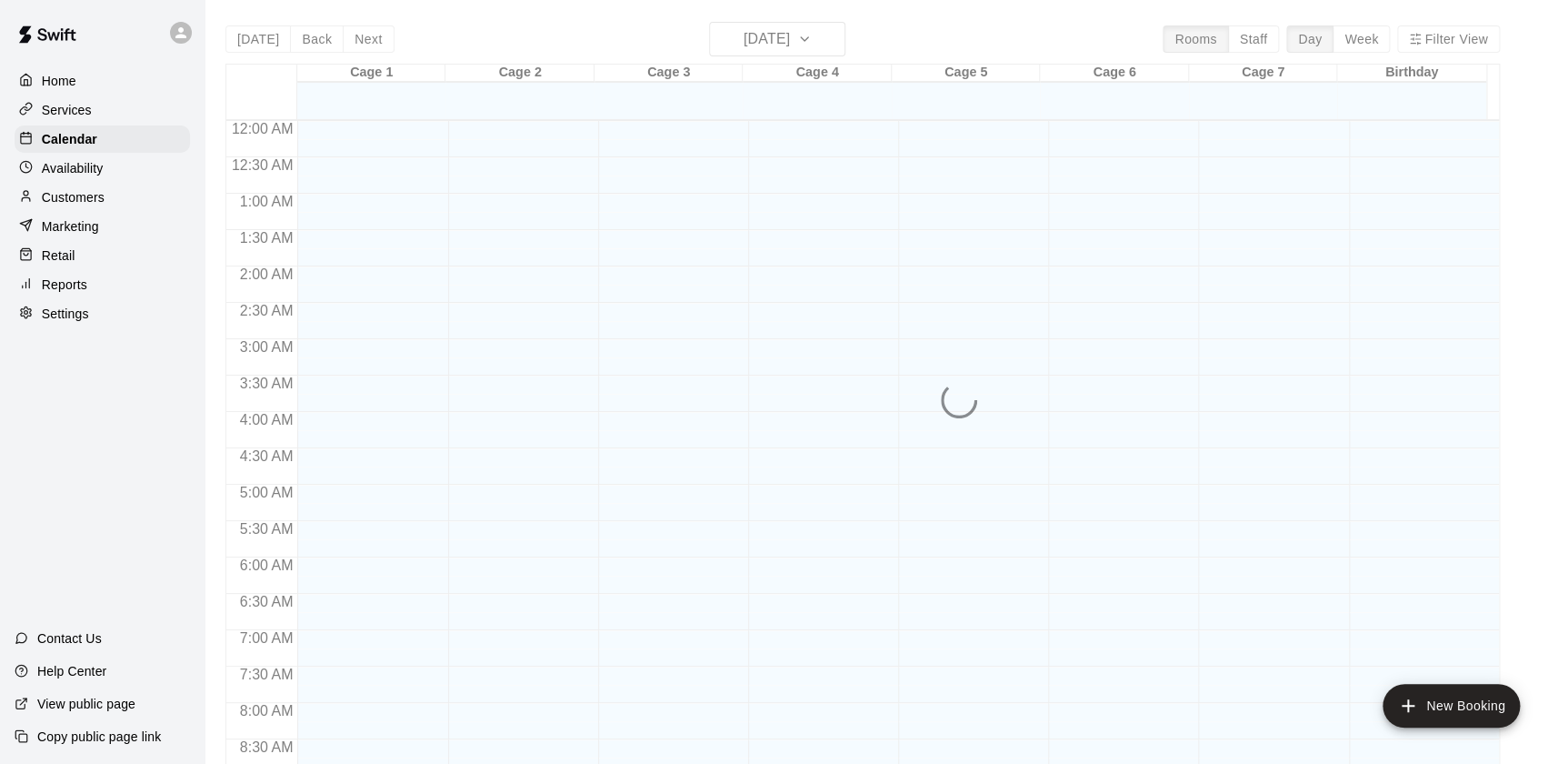
scroll to position [1026, 0]
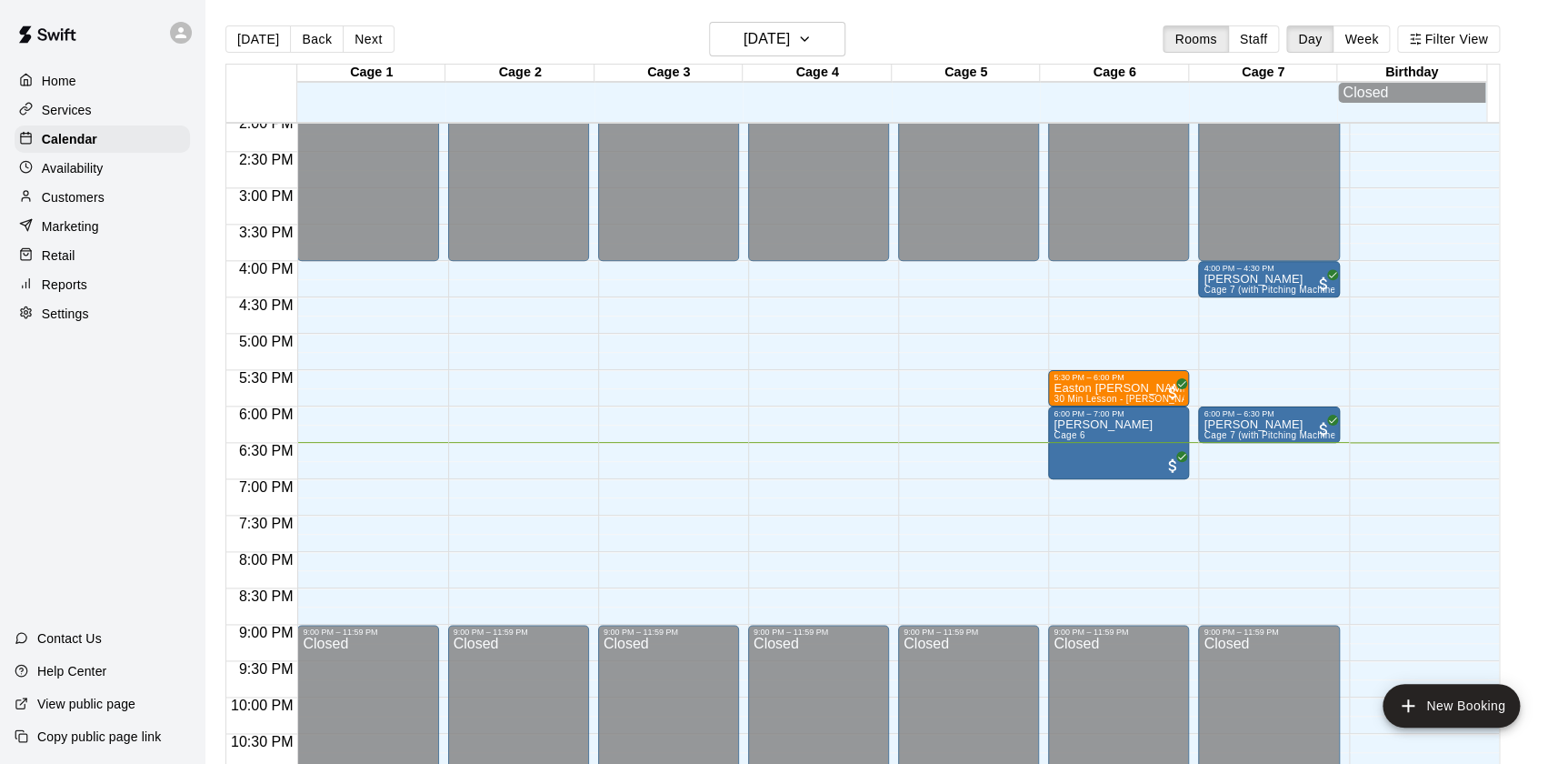
click at [75, 197] on p "Customers" at bounding box center [73, 197] width 63 height 18
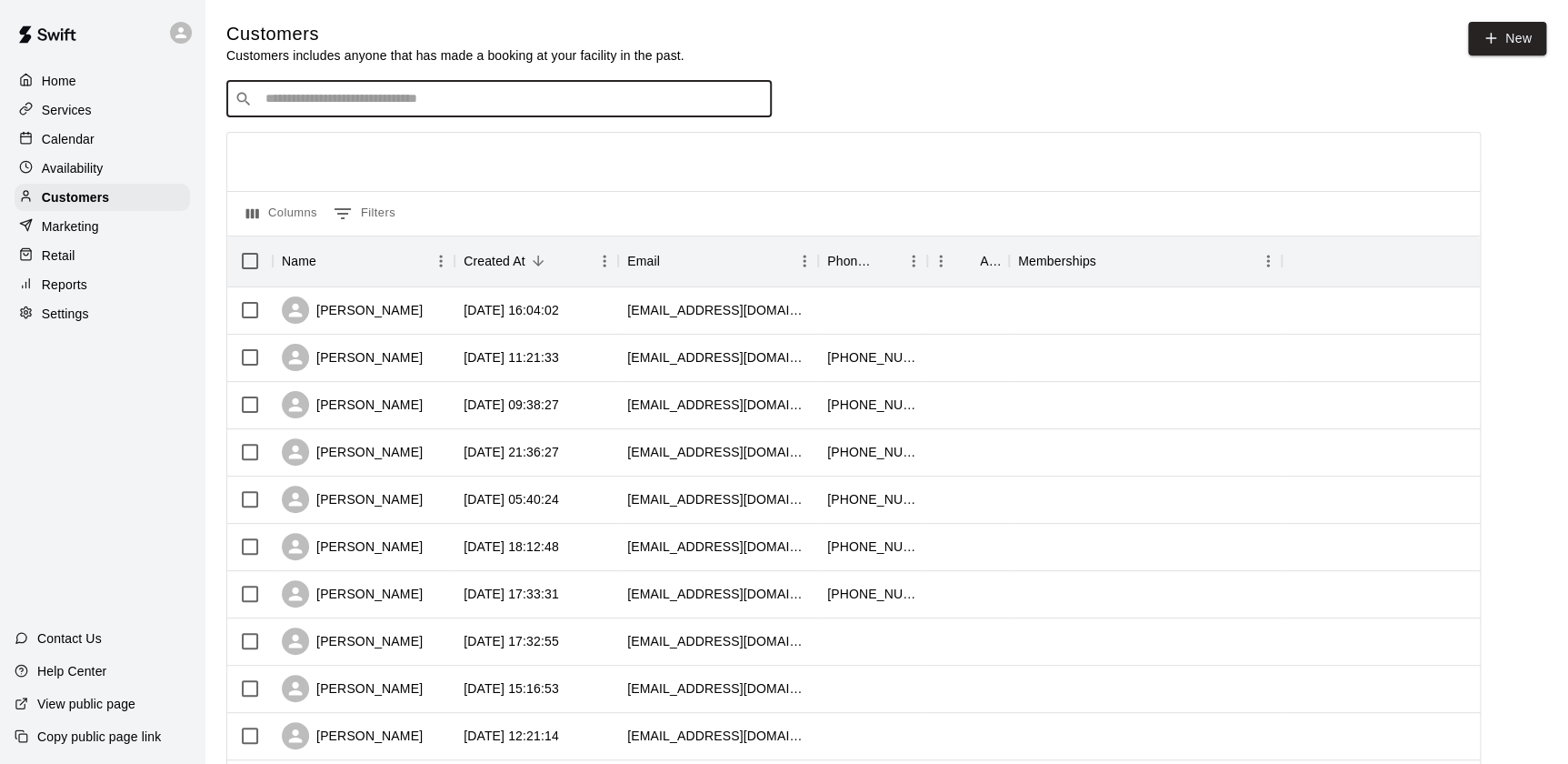
click at [516, 93] on input "Search customers by name or email" at bounding box center [511, 99] width 503 height 18
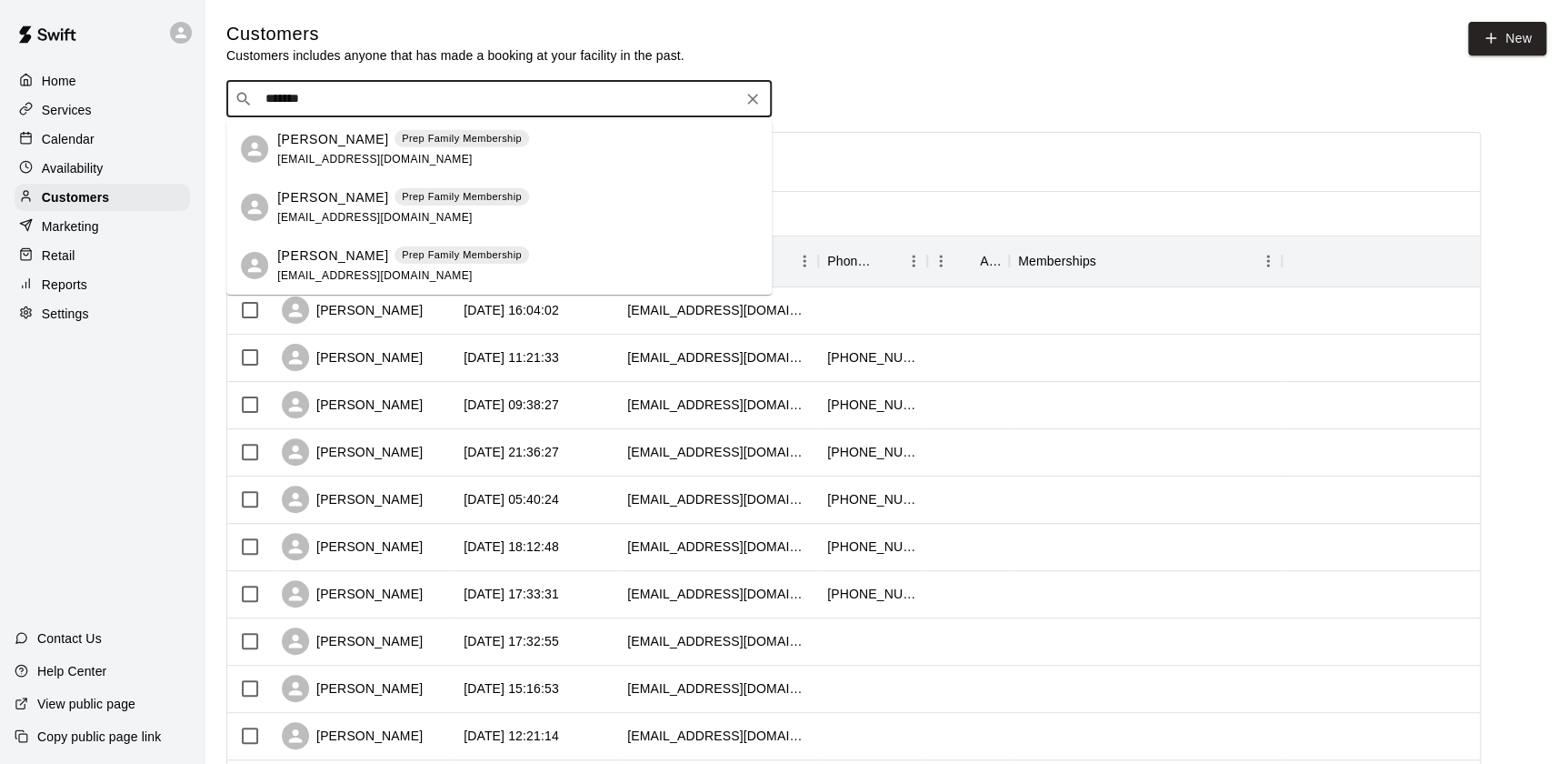
type input "********"
click at [742, 99] on button "Clear" at bounding box center [753, 99] width 26 height 26
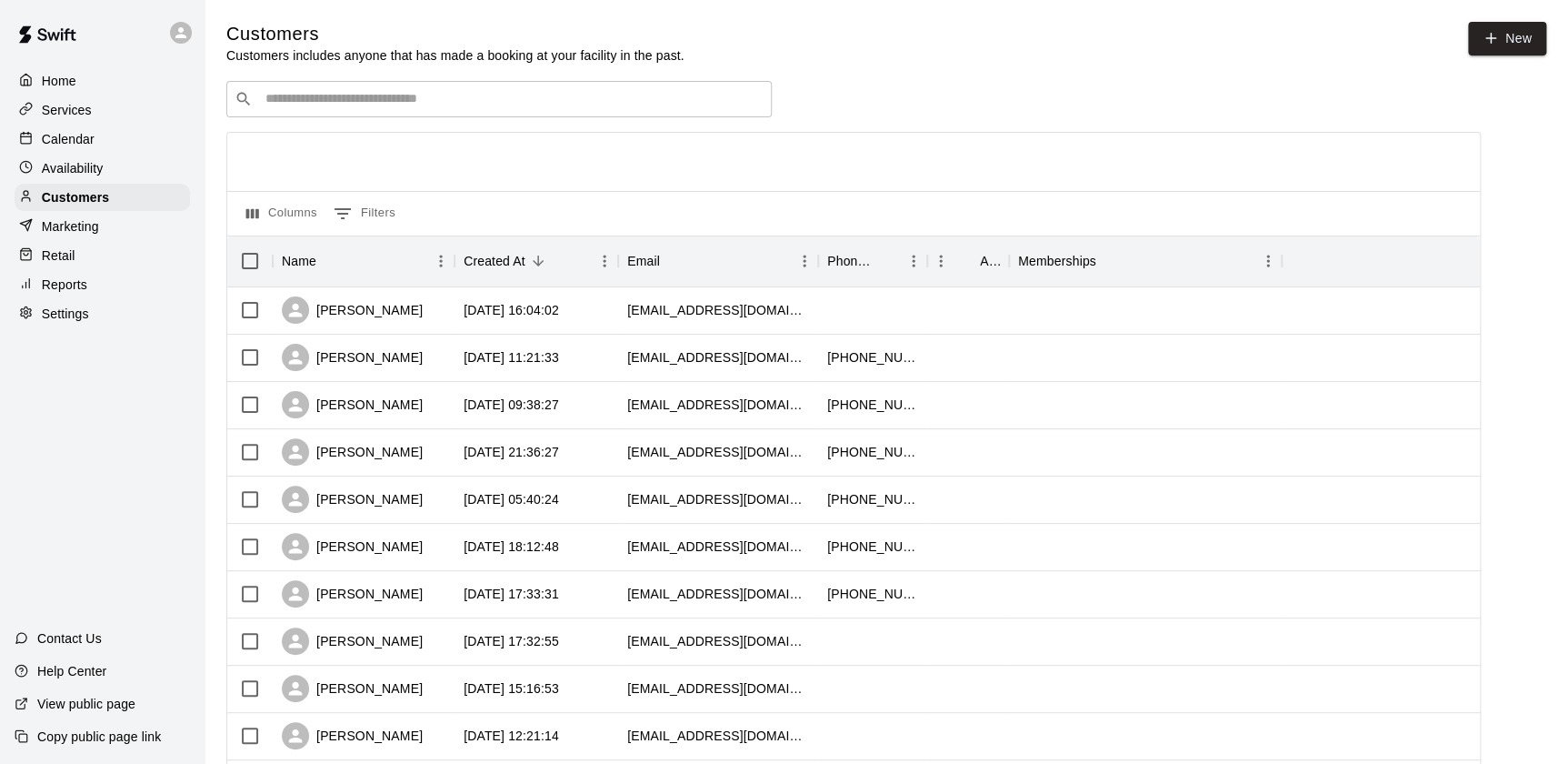
click at [870, 106] on div "​ ​" at bounding box center [853, 99] width 1254 height 37
click at [960, 151] on div at bounding box center [853, 161] width 1252 height 58
click at [141, 78] on div "Home" at bounding box center [102, 81] width 176 height 28
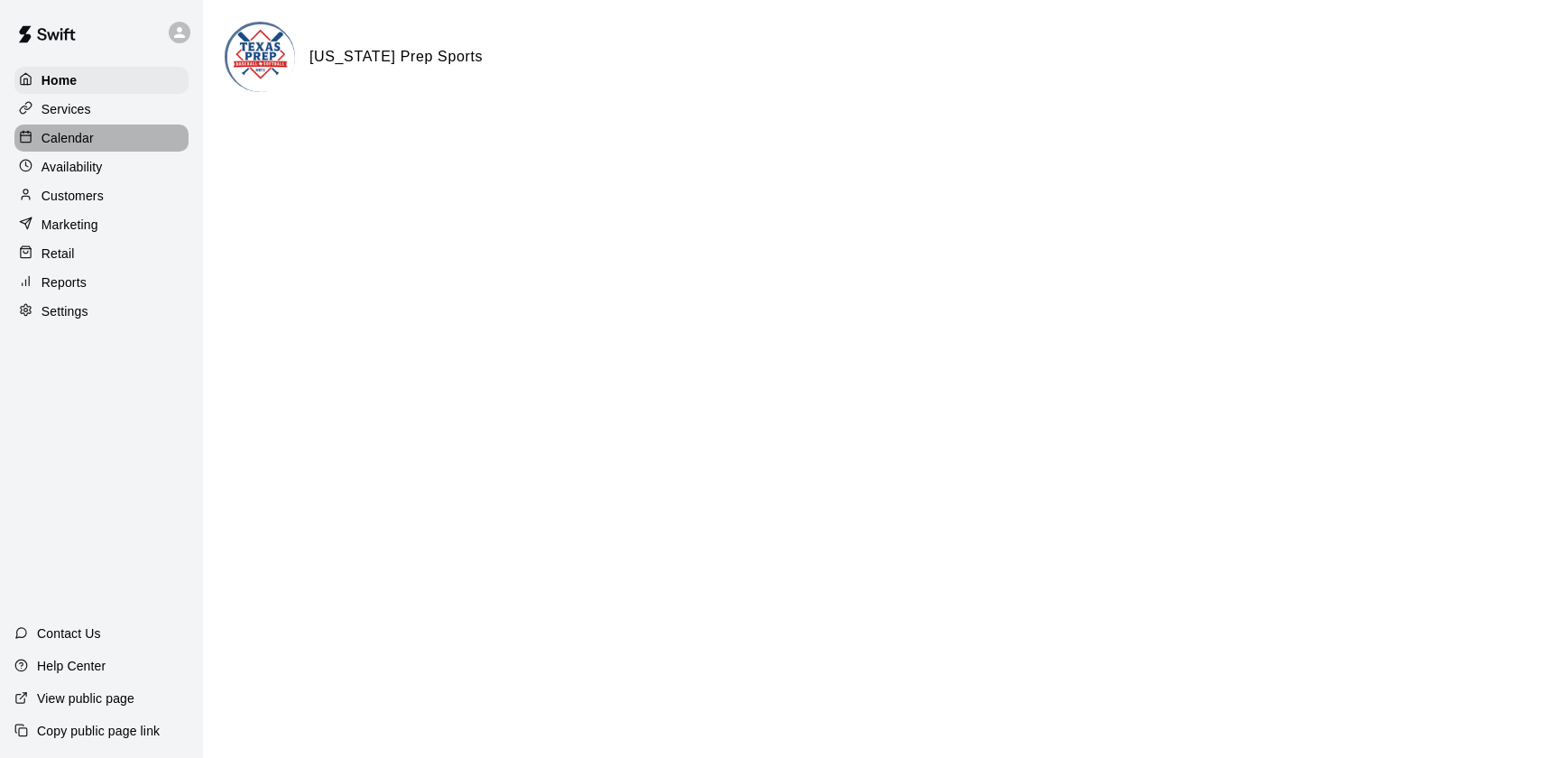
click at [87, 135] on p "Calendar" at bounding box center [67, 138] width 52 height 18
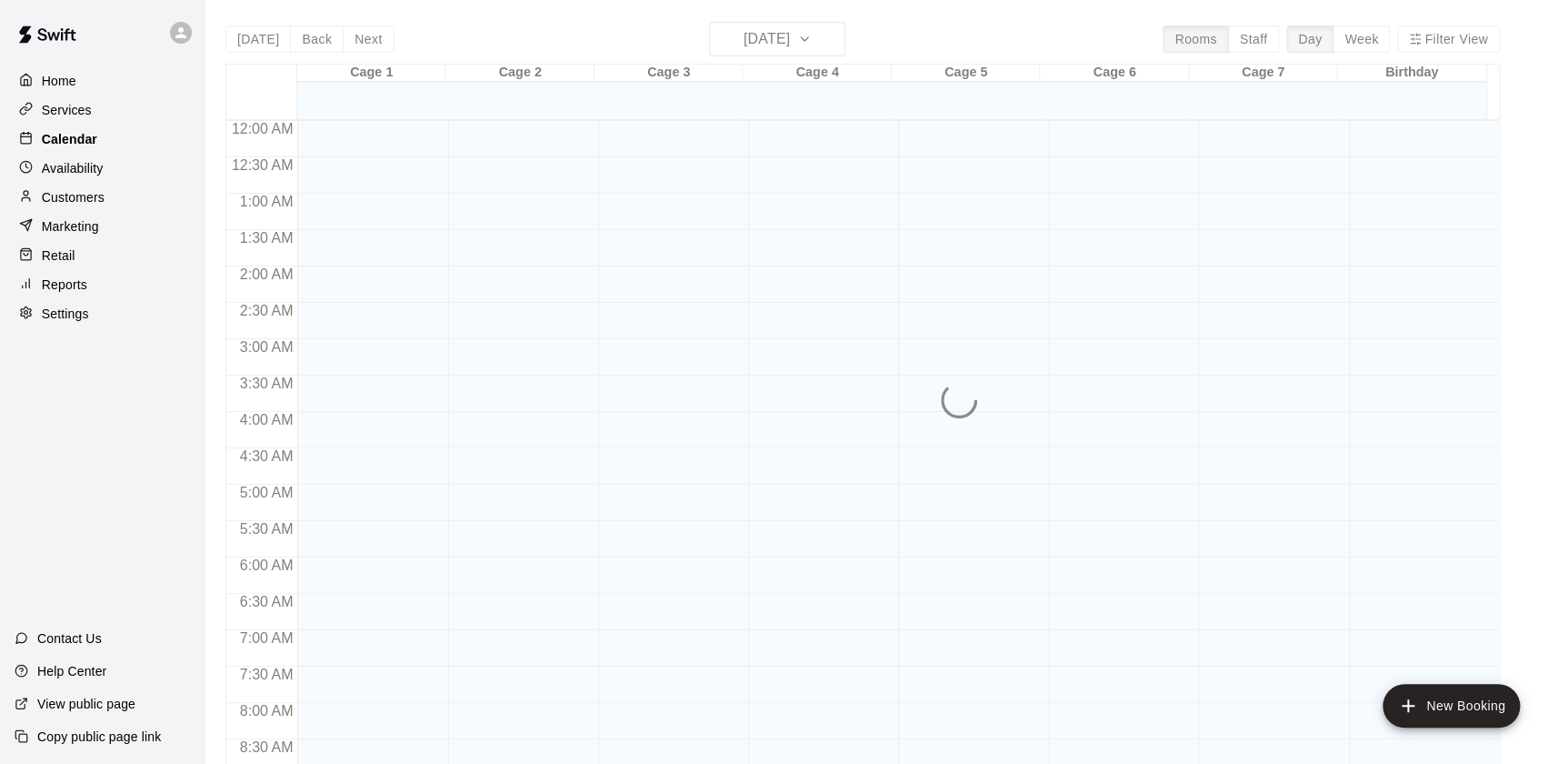
scroll to position [1026, 0]
